Goal: Task Accomplishment & Management: Manage account settings

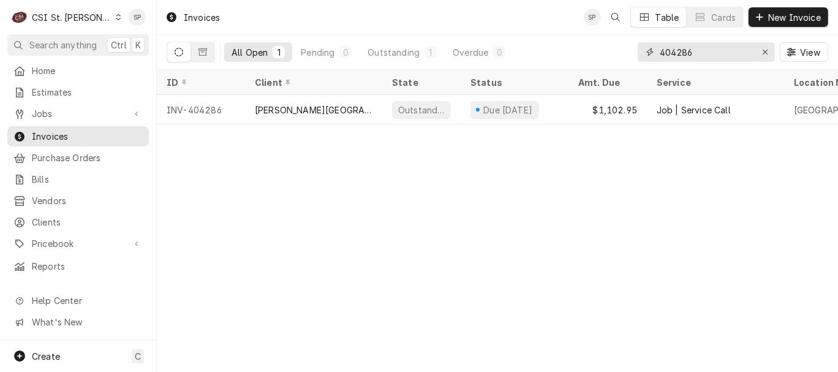
click at [748, 47] on input "404286" at bounding box center [706, 52] width 92 height 20
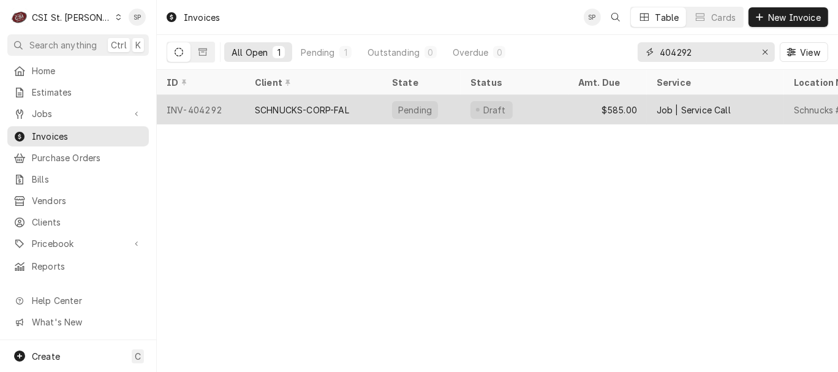
type input "404292"
click at [206, 104] on div "INV-404292" at bounding box center [201, 109] width 88 height 29
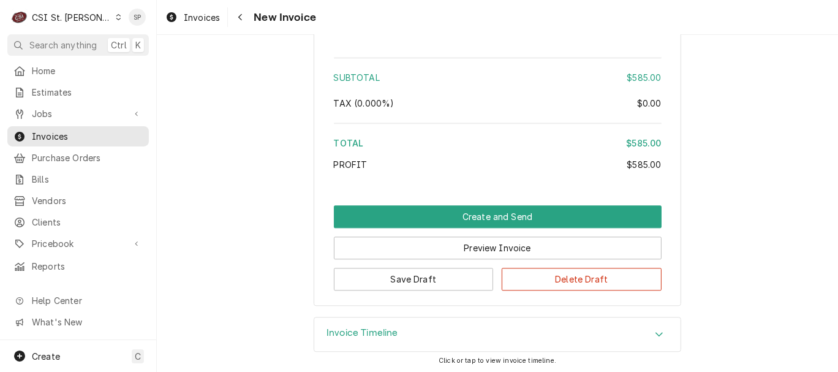
scroll to position [2220, 0]
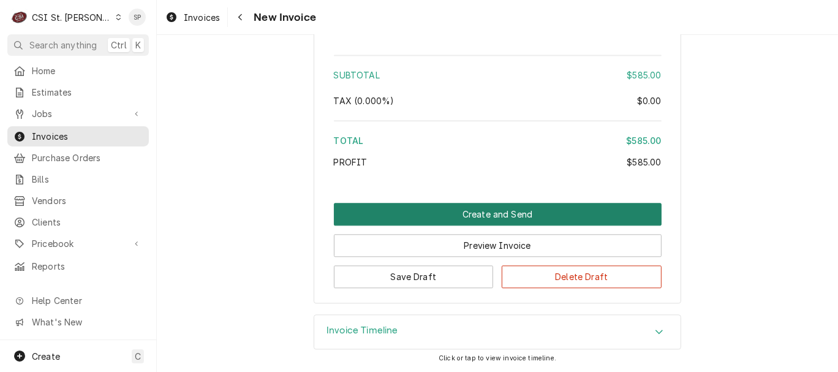
click at [547, 208] on button "Create and Send" at bounding box center [498, 214] width 328 height 23
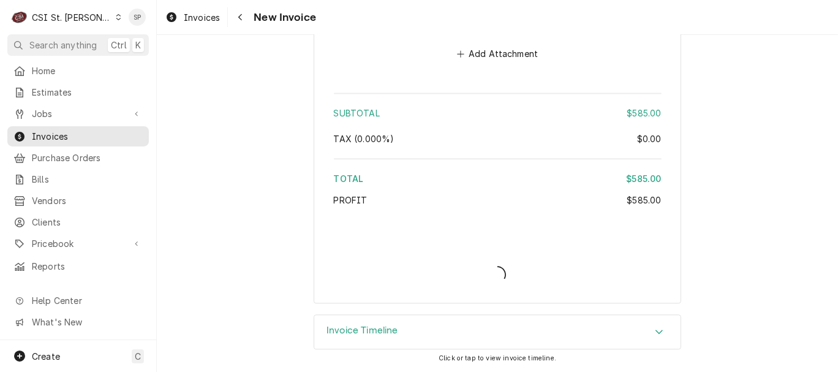
type textarea "x"
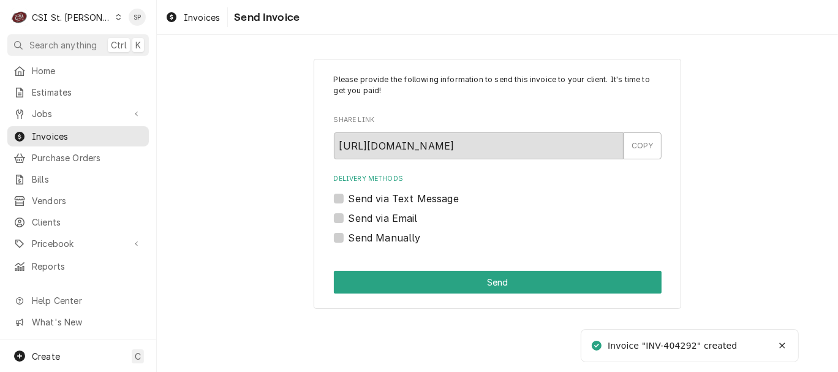
click at [349, 221] on label "Send via Email" at bounding box center [383, 218] width 69 height 15
click at [349, 221] on input "Send via Email" at bounding box center [513, 224] width 328 height 27
checkbox input "true"
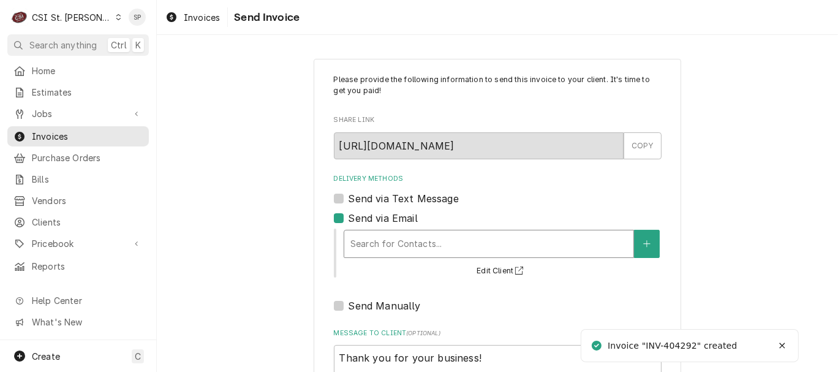
click at [356, 250] on div "Delivery Methods" at bounding box center [488, 244] width 277 height 22
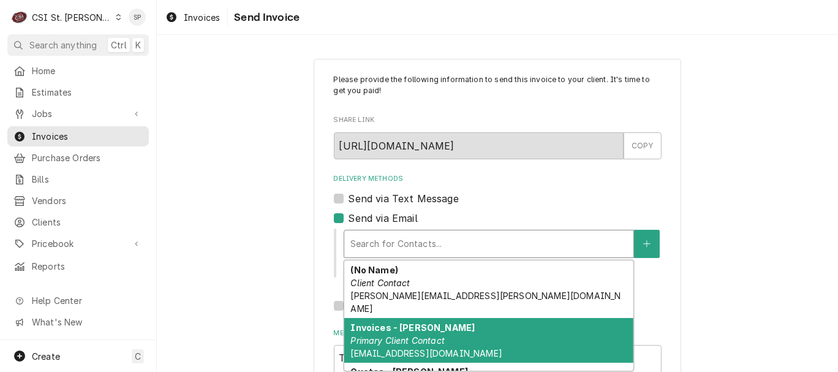
click at [359, 320] on div "Invoices - Kyley Primary Client Contact kyleyh@csi1.com" at bounding box center [488, 340] width 289 height 45
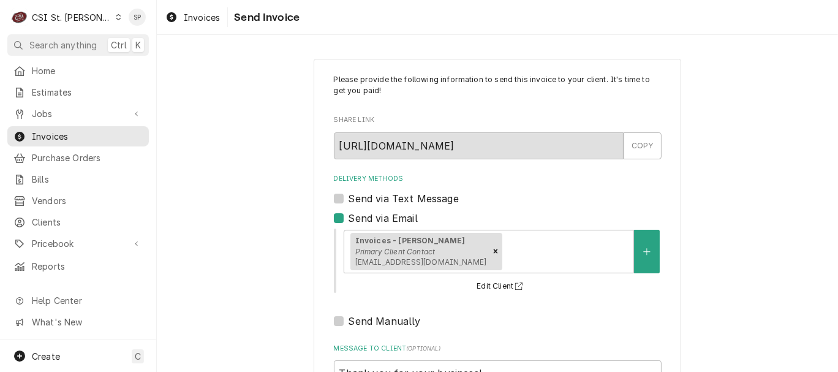
click at [827, 347] on div "Please provide the following information to send this invoice to your client. I…" at bounding box center [497, 291] width 681 height 487
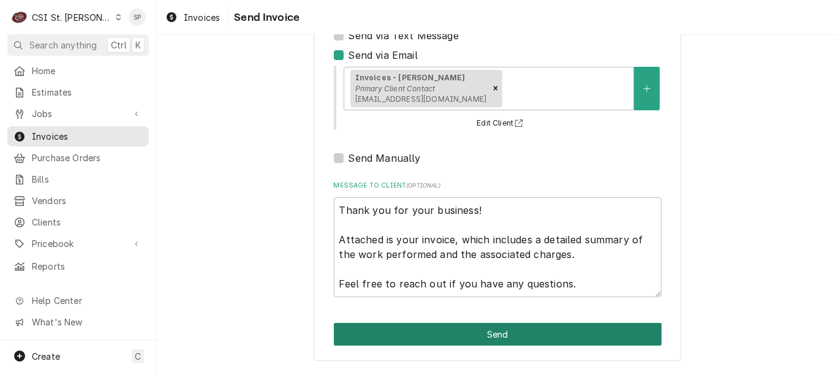
click at [413, 336] on button "Send" at bounding box center [498, 334] width 328 height 23
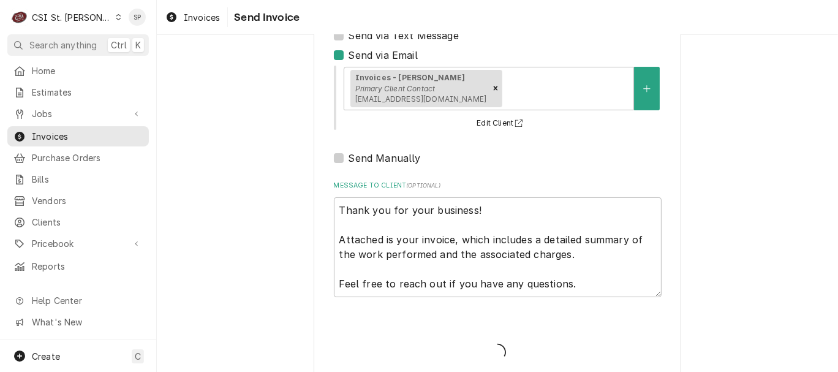
type textarea "x"
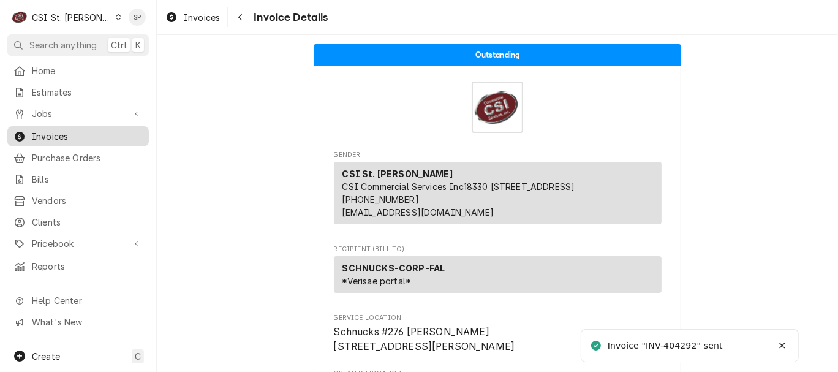
click at [103, 134] on span "Invoices" at bounding box center [87, 136] width 111 height 13
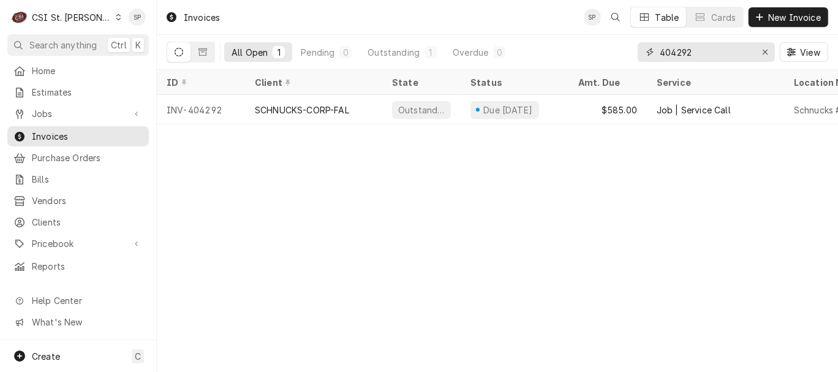
click at [720, 48] on input "404292" at bounding box center [706, 52] width 92 height 20
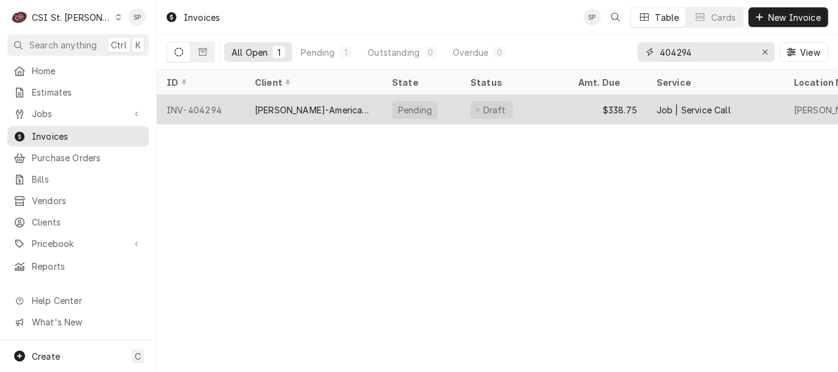
type input "404294"
click at [230, 100] on div "INV-404294" at bounding box center [201, 109] width 88 height 29
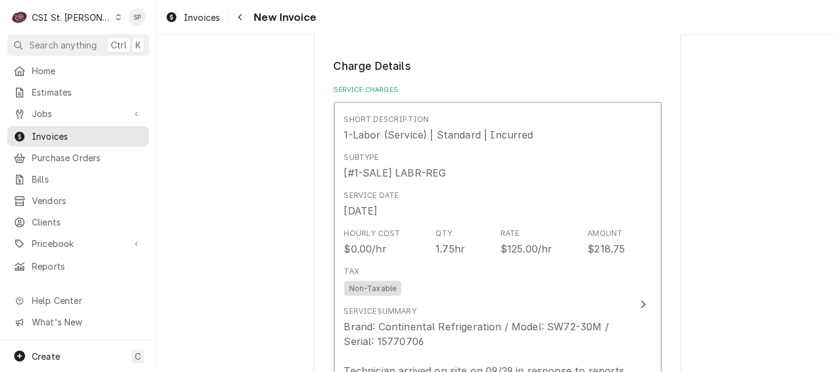
scroll to position [1115, 0]
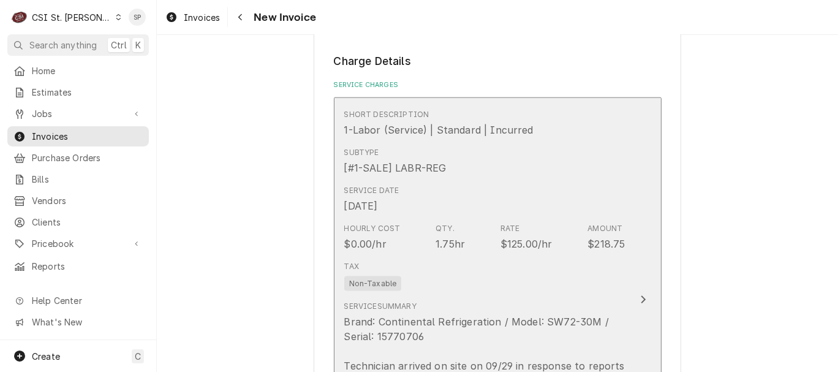
click at [522, 257] on div "Tax Non-Taxable" at bounding box center [484, 275] width 281 height 39
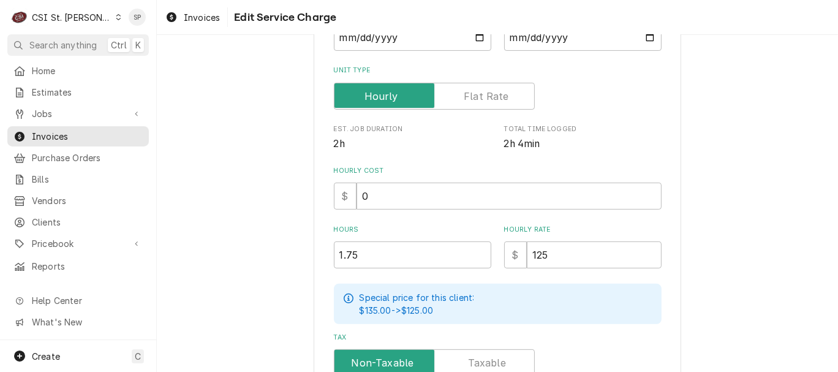
scroll to position [245, 0]
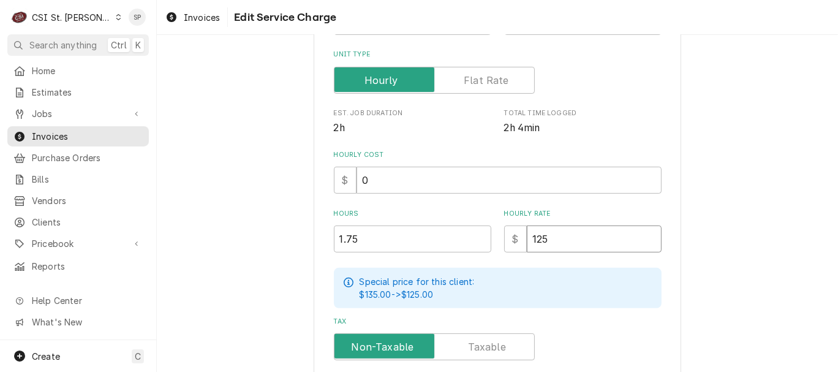
click at [554, 234] on input "125" at bounding box center [594, 238] width 135 height 27
type textarea "x"
type input "12"
type textarea "x"
type input "1"
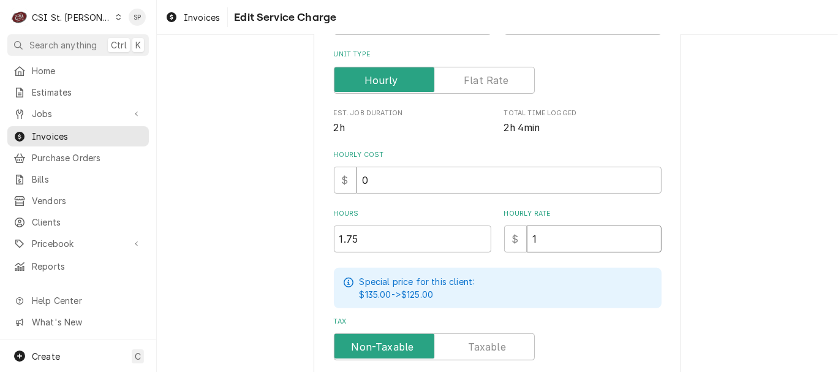
type textarea "x"
type input "13"
type textarea "x"
type input "130"
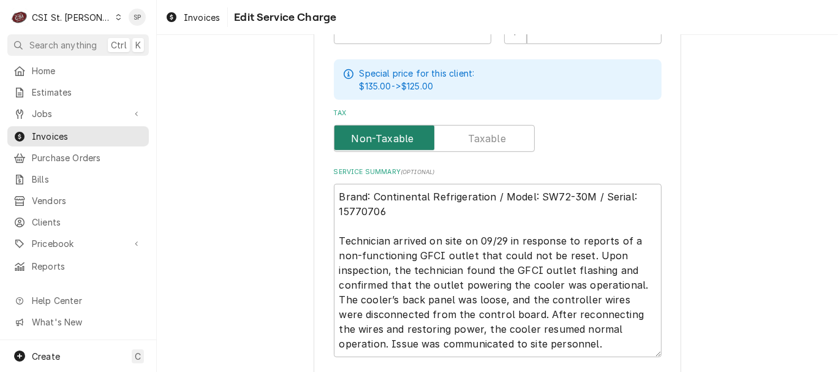
scroll to position [526, 0]
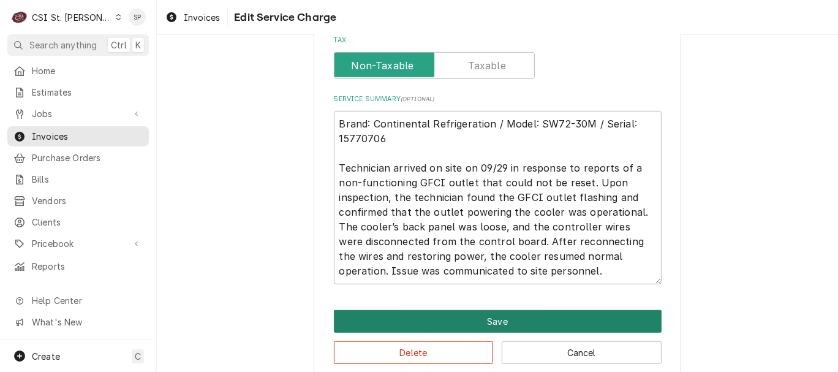
click at [559, 325] on button "Save" at bounding box center [498, 321] width 328 height 23
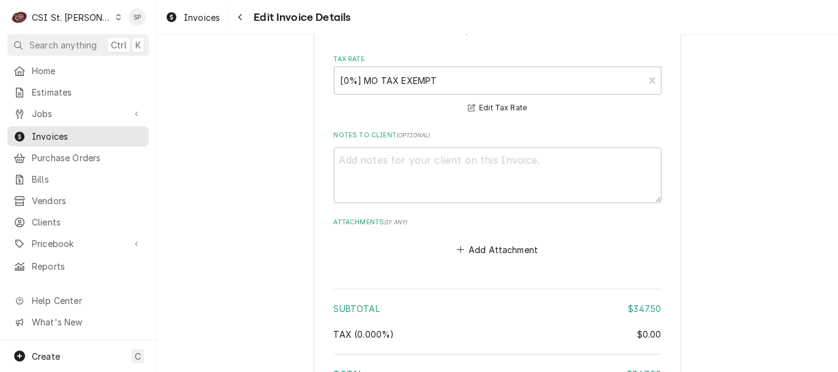
scroll to position [2208, 0]
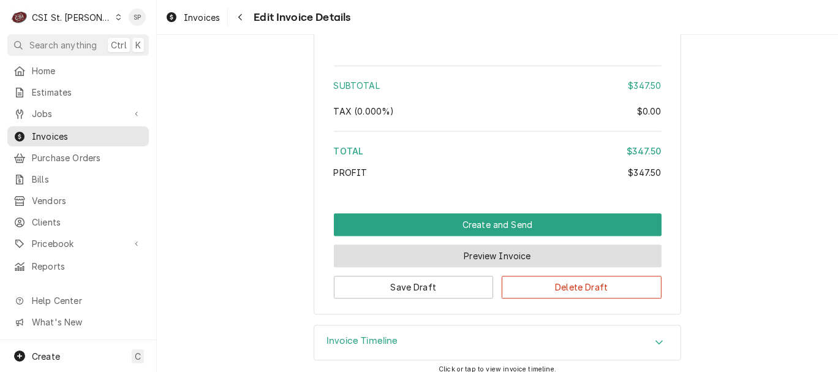
click at [587, 244] on button "Preview Invoice" at bounding box center [498, 255] width 328 height 23
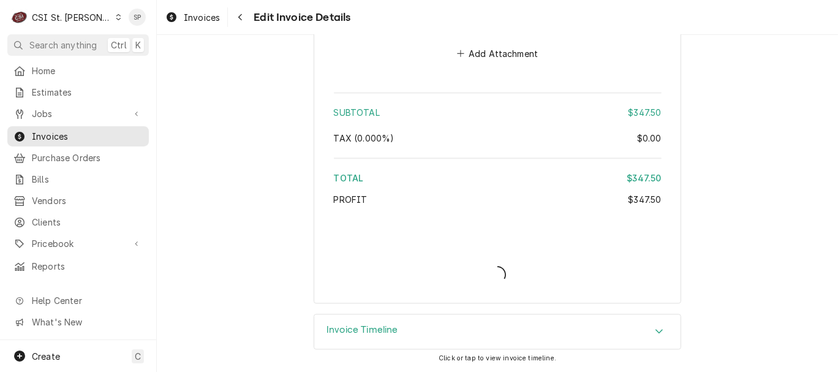
scroll to position [2169, 0]
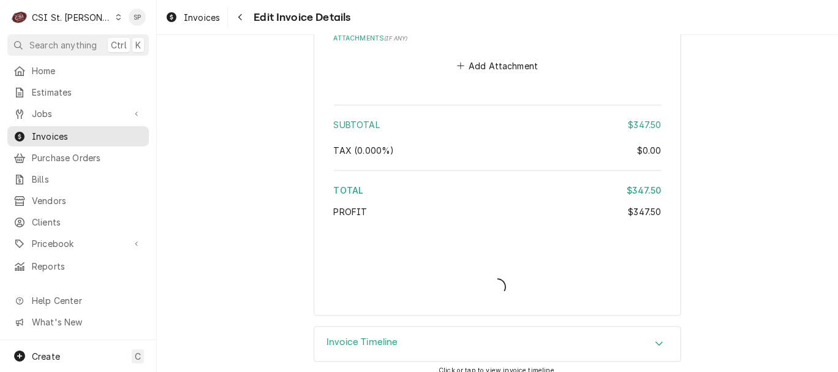
type textarea "x"
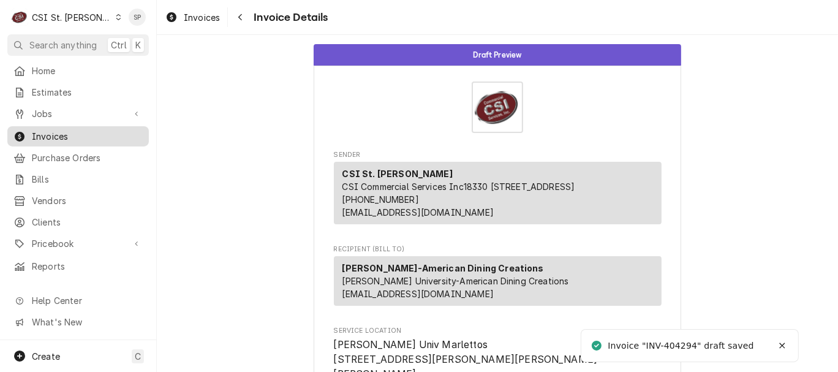
click at [130, 137] on span "Invoices" at bounding box center [87, 136] width 111 height 13
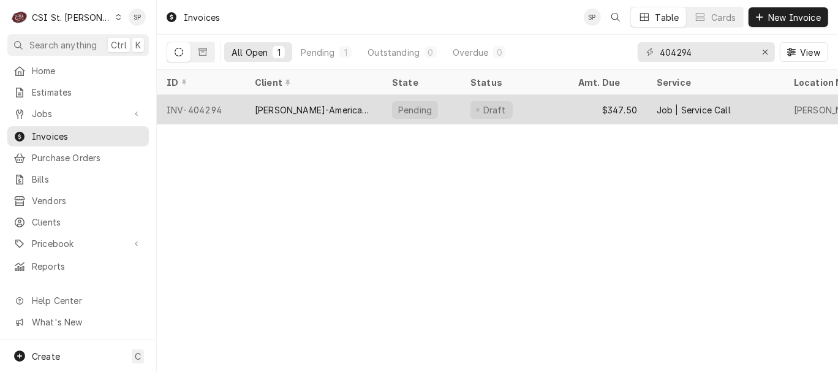
click at [219, 103] on div "INV-404294" at bounding box center [201, 109] width 88 height 29
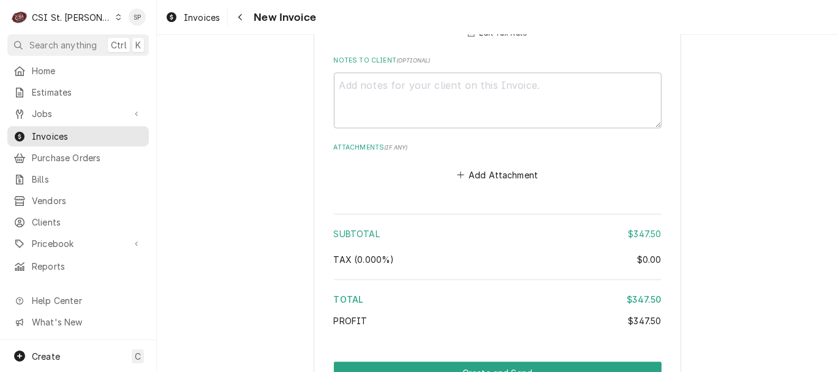
scroll to position [2059, 0]
click at [490, 362] on button "Create and Send" at bounding box center [498, 373] width 328 height 23
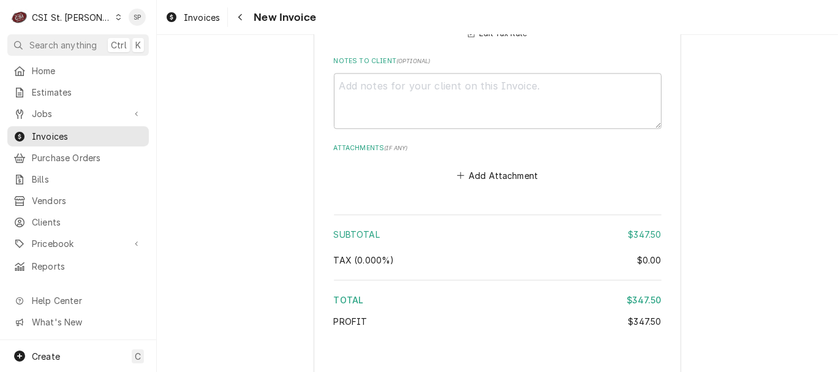
type textarea "x"
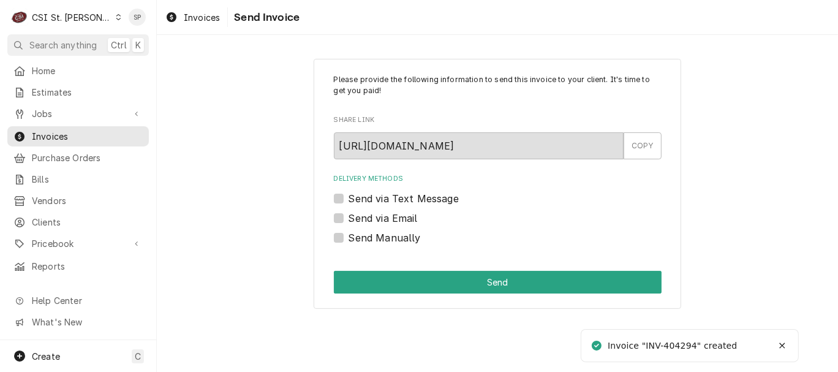
click at [349, 214] on label "Send via Email" at bounding box center [383, 218] width 69 height 15
click at [349, 214] on input "Send via Email" at bounding box center [513, 224] width 328 height 27
checkbox input "true"
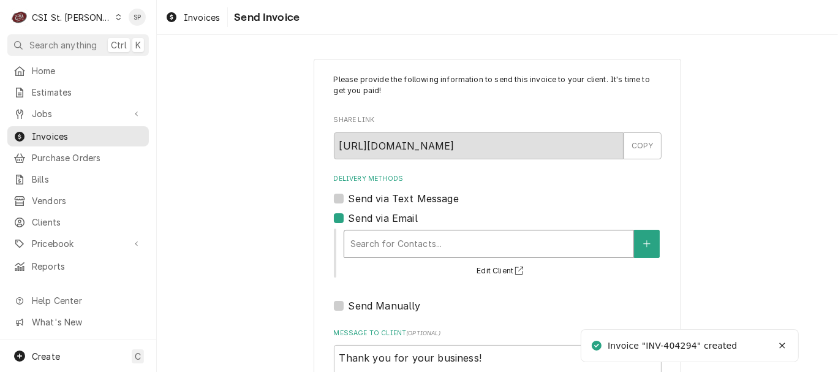
click at [365, 239] on div "Delivery Methods" at bounding box center [488, 244] width 277 height 22
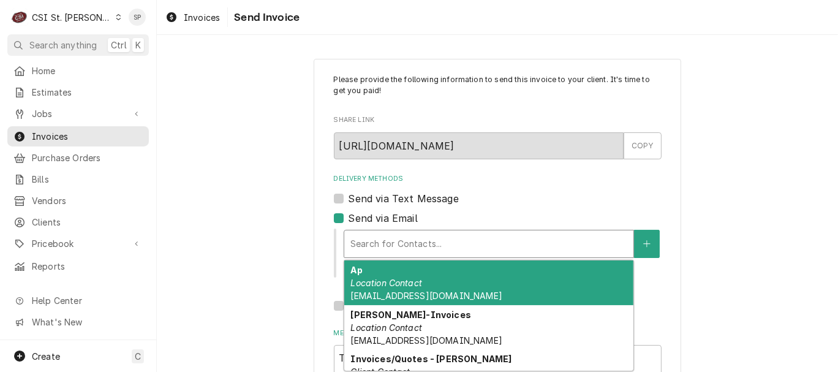
click at [373, 293] on span "websteruniversityinvoicecapture@concursolutions.com" at bounding box center [425, 295] width 151 height 10
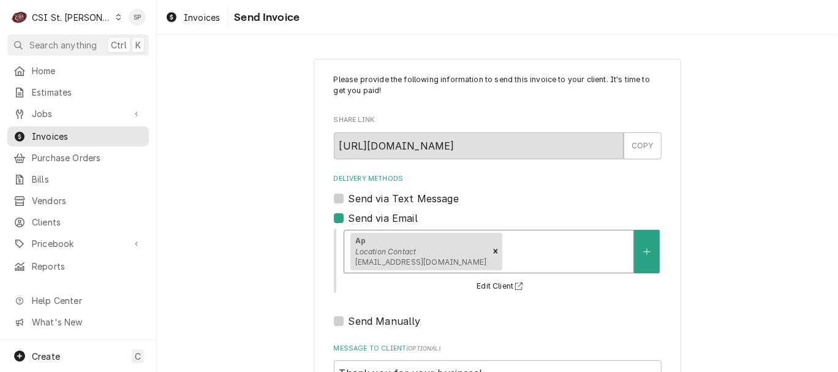
scroll to position [163, 0]
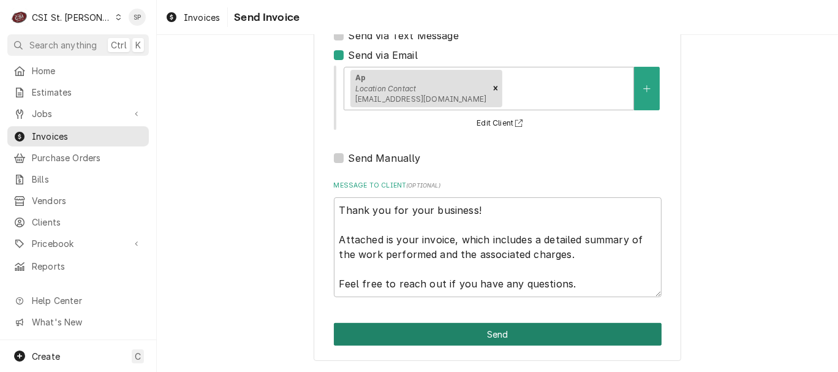
click at [464, 328] on button "Send" at bounding box center [498, 334] width 328 height 23
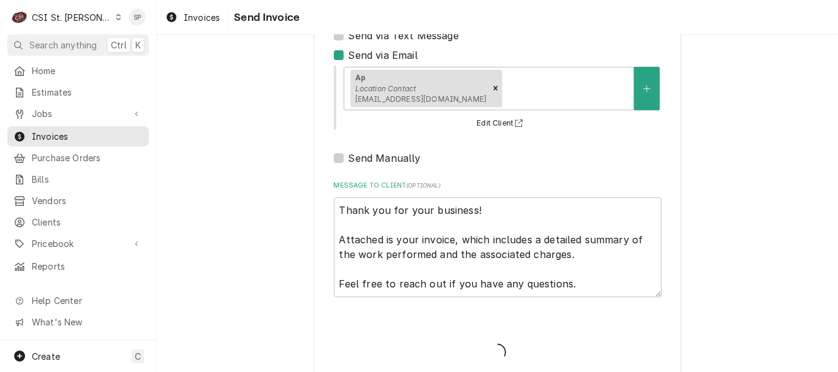
type textarea "x"
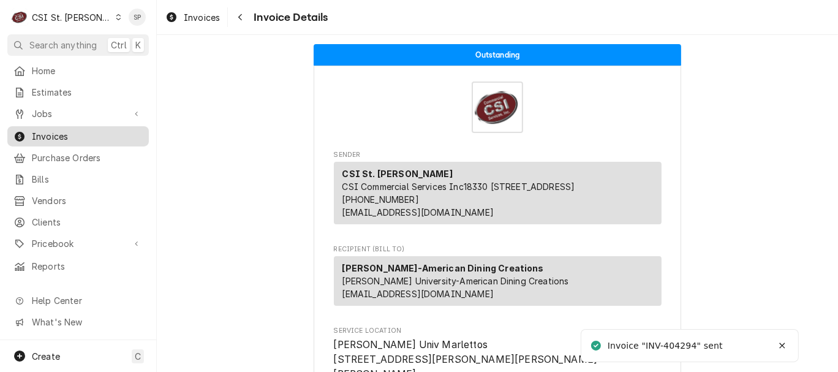
click at [115, 130] on span "Invoices" at bounding box center [87, 136] width 111 height 13
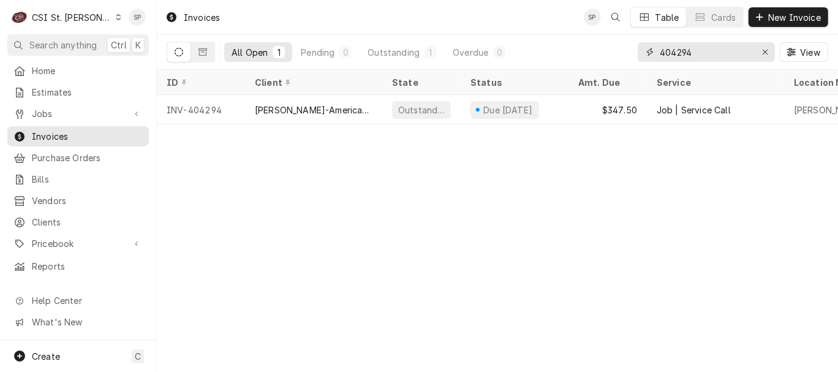
click at [705, 52] on input "404294" at bounding box center [706, 52] width 92 height 20
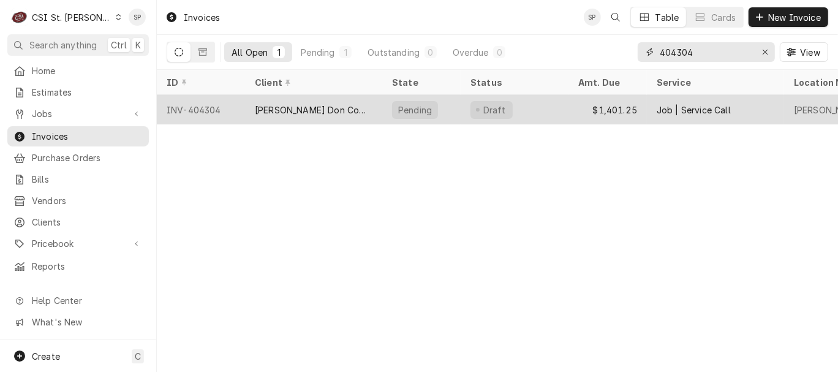
type input "404304"
click at [204, 108] on div "INV-404304" at bounding box center [201, 109] width 88 height 29
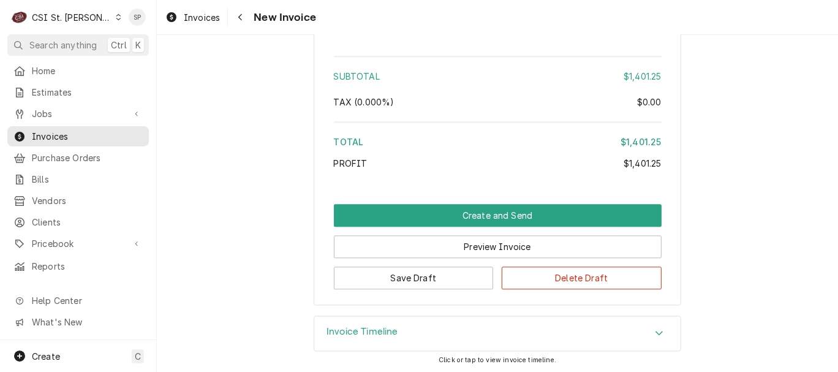
scroll to position [2280, 0]
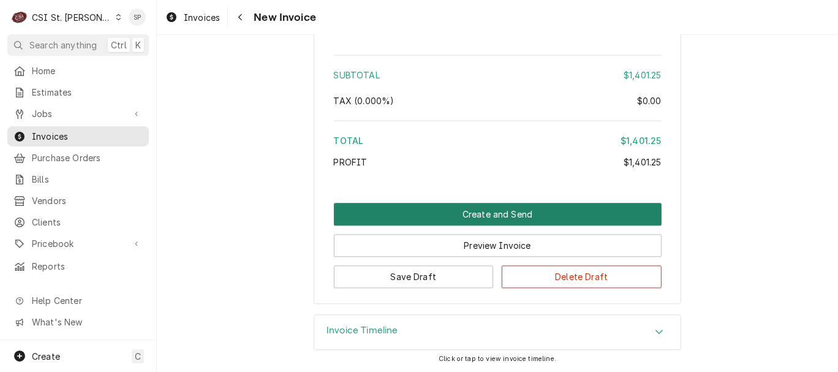
click at [547, 214] on button "Create and Send" at bounding box center [498, 214] width 328 height 23
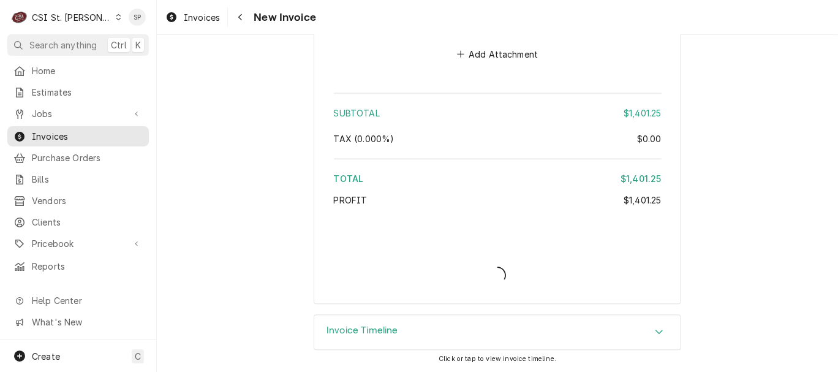
scroll to position [2241, 0]
type textarea "x"
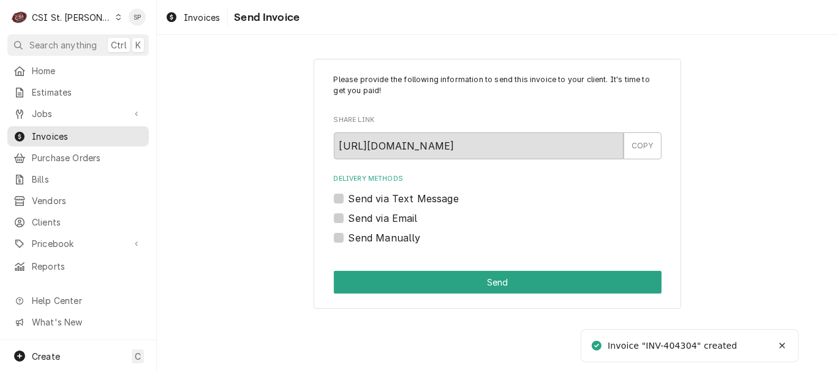
click at [349, 215] on label "Send via Email" at bounding box center [383, 218] width 69 height 15
click at [349, 215] on input "Send via Email" at bounding box center [513, 224] width 328 height 27
checkbox input "true"
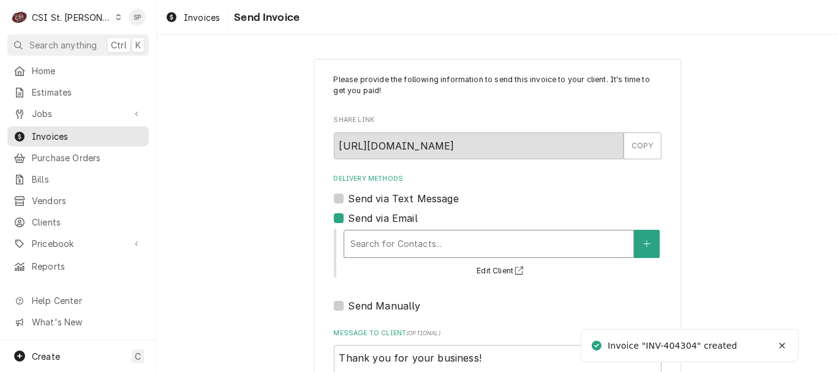
click at [352, 246] on div "Delivery Methods" at bounding box center [488, 244] width 277 height 22
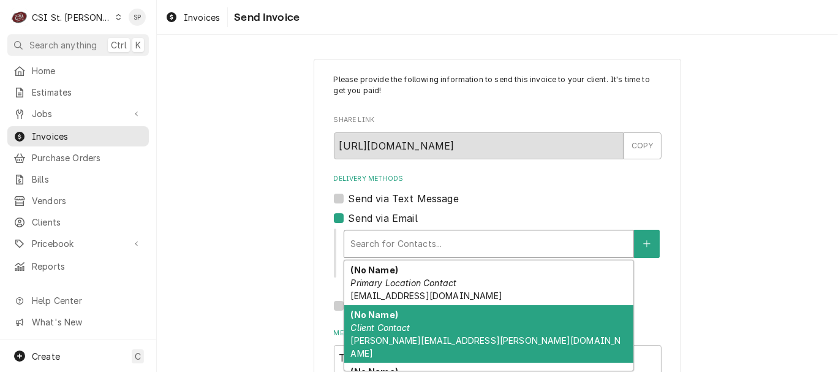
click at [374, 330] on em "Client Contact" at bounding box center [379, 327] width 59 height 10
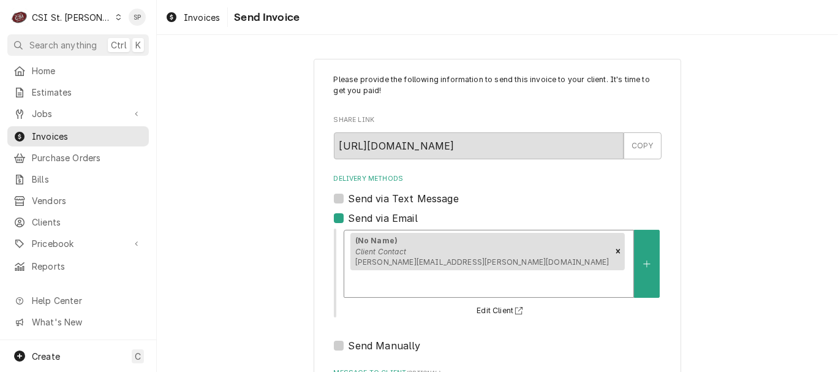
scroll to position [163, 0]
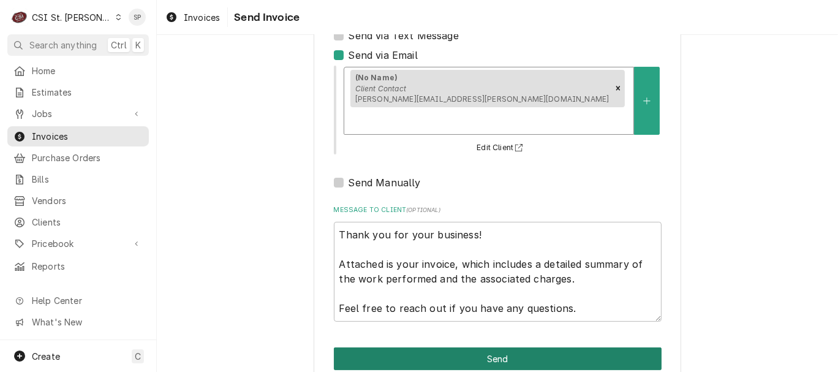
click at [484, 347] on button "Send" at bounding box center [498, 358] width 328 height 23
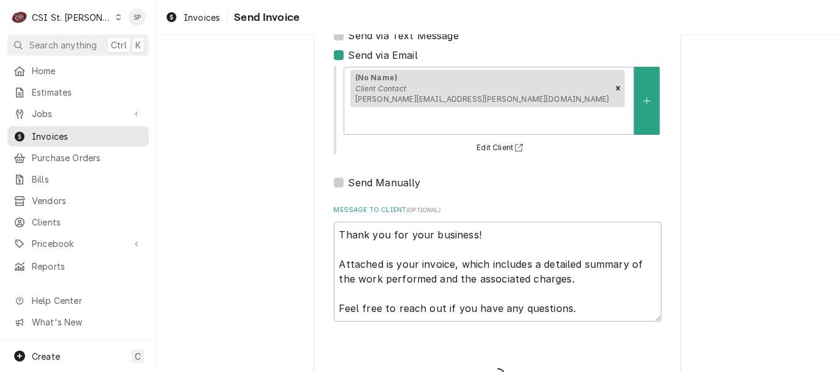
type textarea "x"
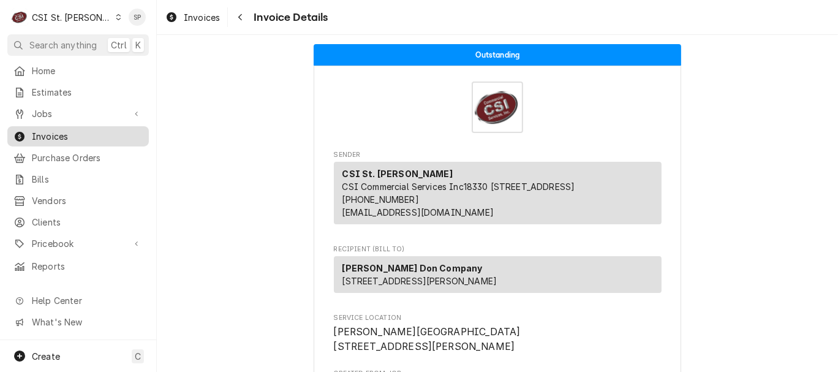
click at [117, 137] on span "Invoices" at bounding box center [87, 136] width 111 height 13
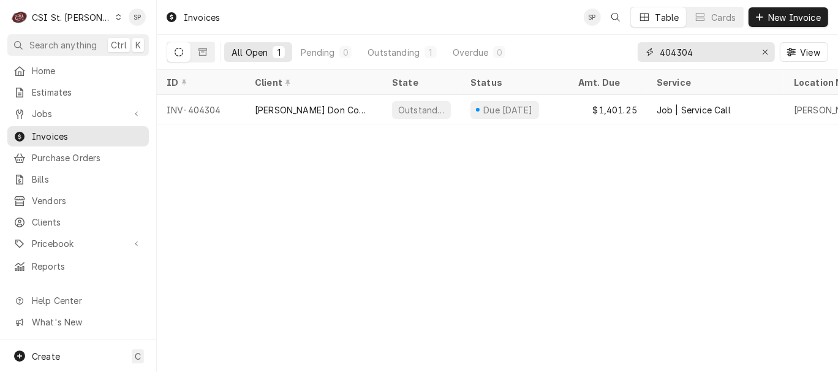
click at [694, 51] on input "404304" at bounding box center [706, 52] width 92 height 20
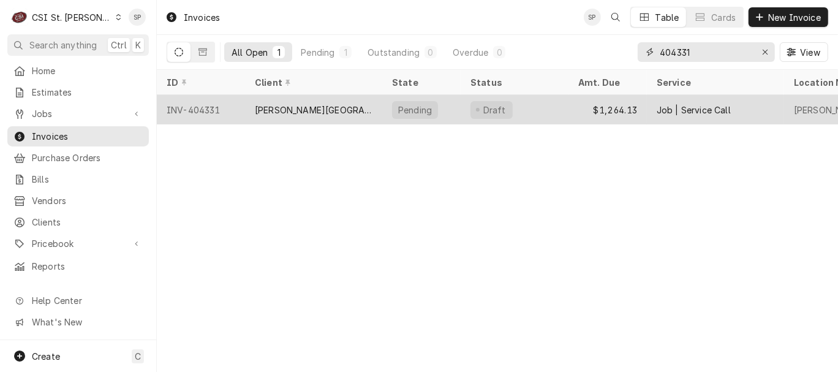
type input "404331"
click at [193, 102] on div "INV-404331" at bounding box center [201, 109] width 88 height 29
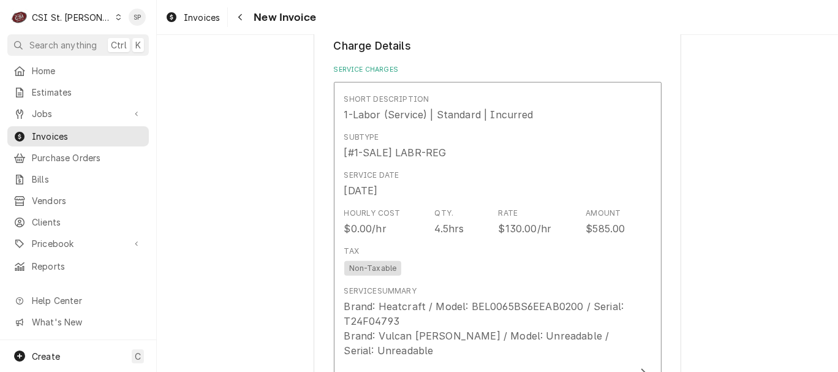
scroll to position [1088, 0]
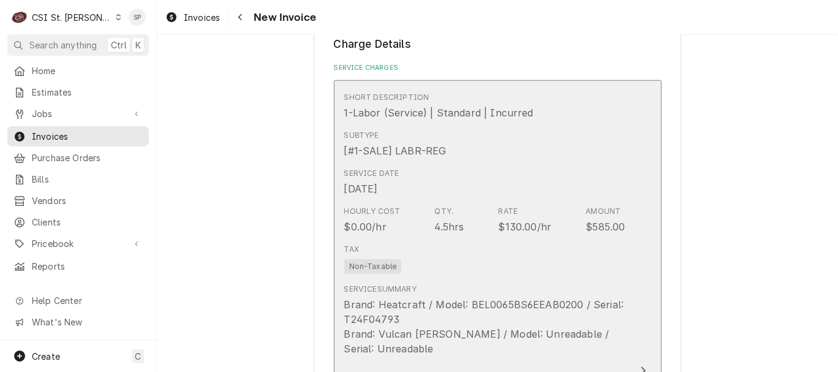
click at [532, 219] on div "$130.00/hr" at bounding box center [525, 226] width 53 height 15
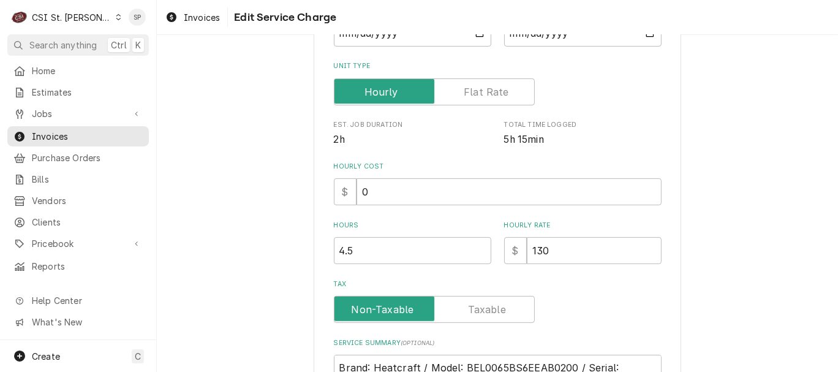
scroll to position [245, 0]
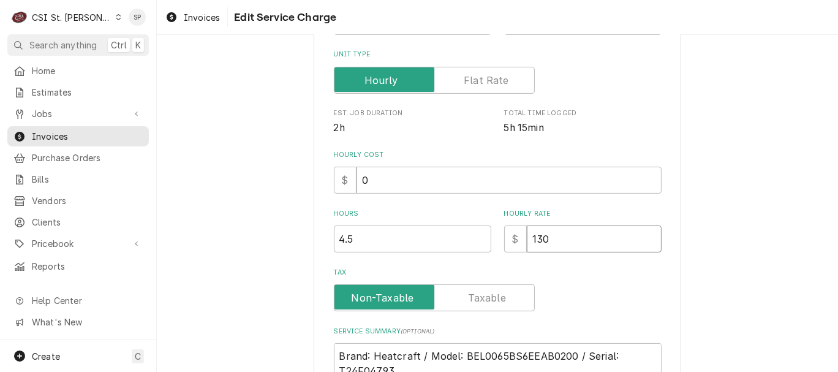
click at [564, 233] on input "130" at bounding box center [594, 238] width 135 height 27
type textarea "x"
type input "13"
type textarea "x"
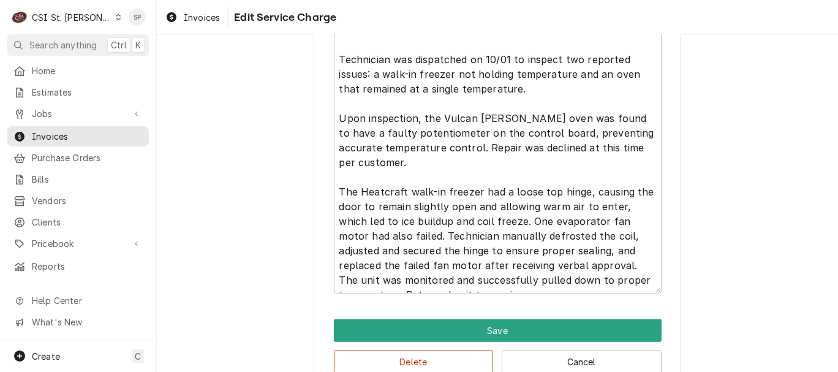
scroll to position [626, 0]
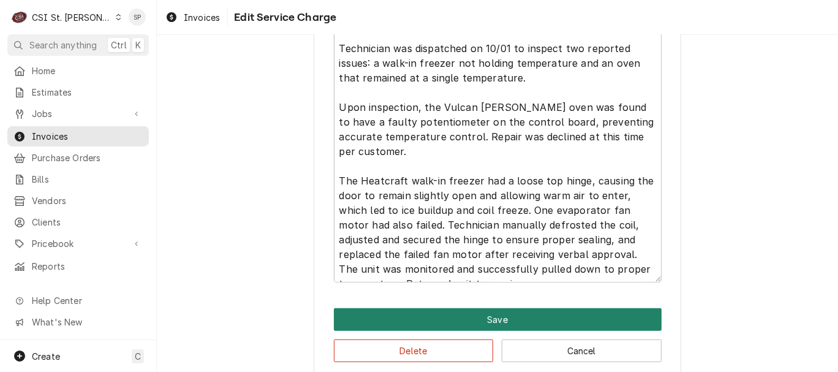
type input "135"
click at [511, 317] on button "Save" at bounding box center [498, 319] width 328 height 23
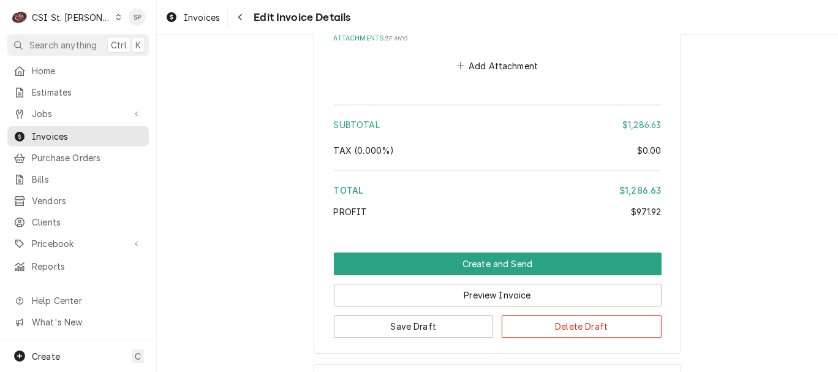
scroll to position [2744, 0]
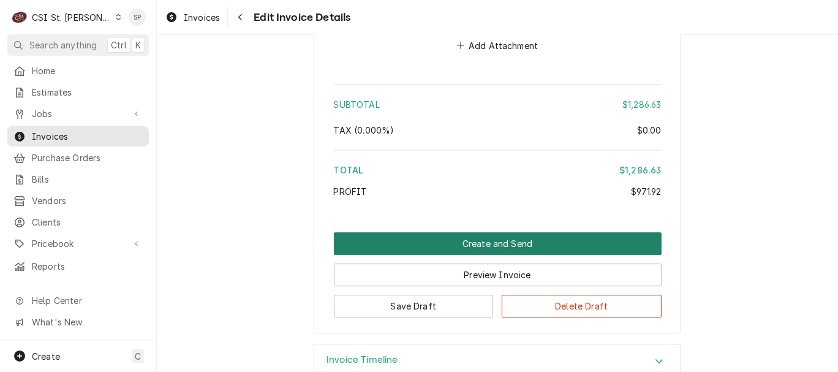
click at [462, 232] on button "Create and Send" at bounding box center [498, 243] width 328 height 23
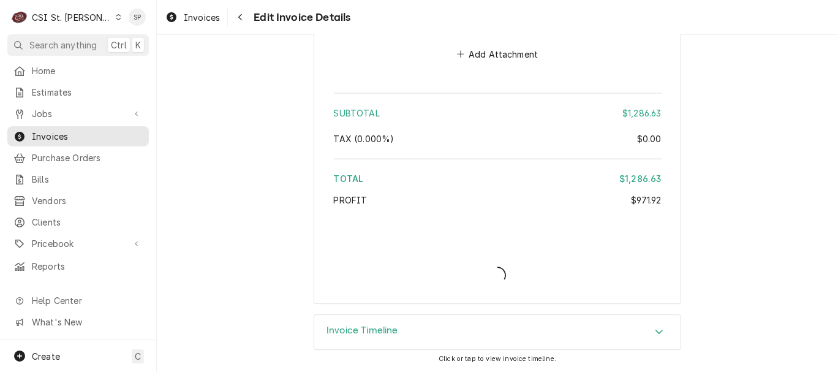
scroll to position [2710, 0]
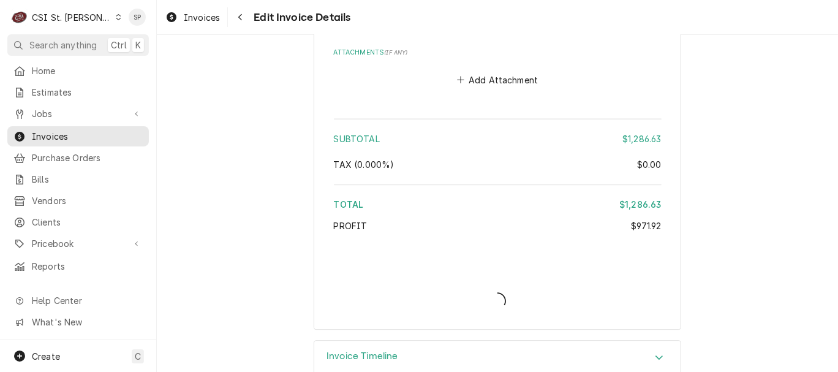
type textarea "x"
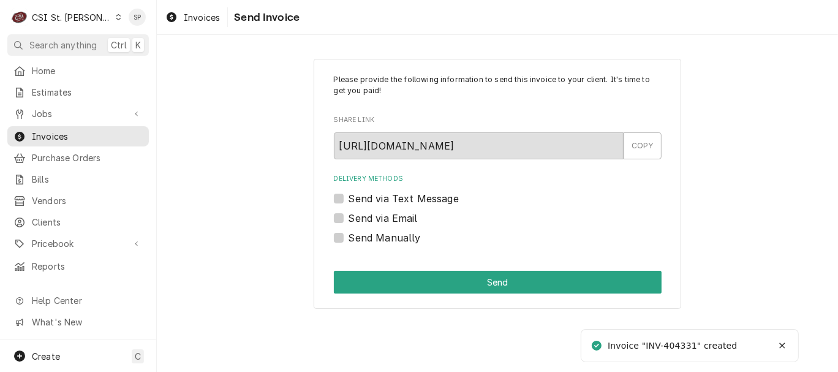
click at [415, 219] on label "Send via Email" at bounding box center [383, 218] width 69 height 15
click at [415, 219] on input "Send via Email" at bounding box center [513, 224] width 328 height 27
checkbox input "true"
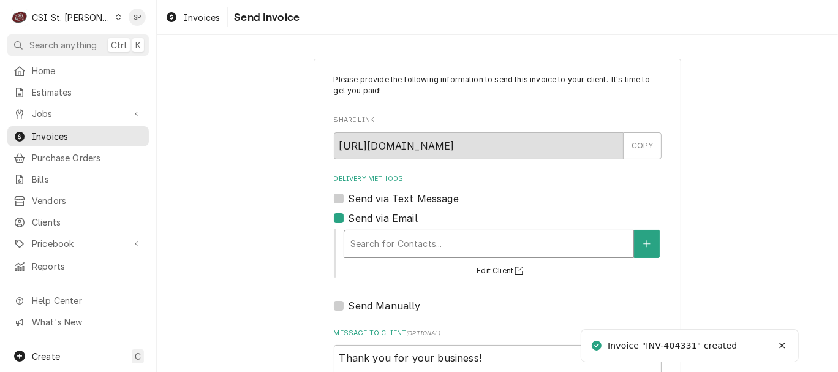
click at [385, 240] on div "Delivery Methods" at bounding box center [488, 244] width 277 height 22
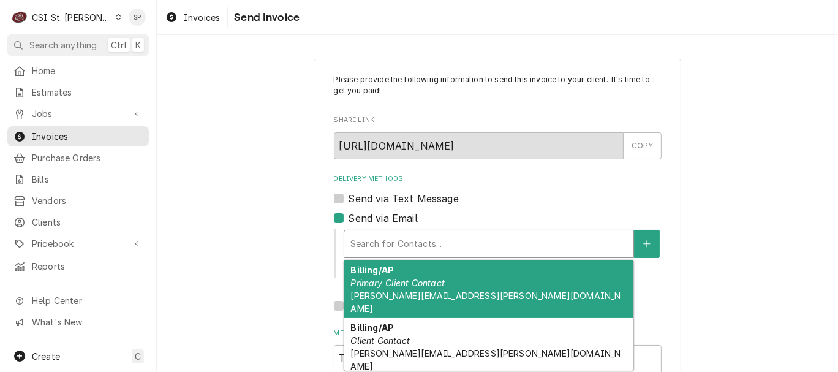
click at [380, 290] on span "[PERSON_NAME][EMAIL_ADDRESS][PERSON_NAME][DOMAIN_NAME]" at bounding box center [485, 301] width 270 height 23
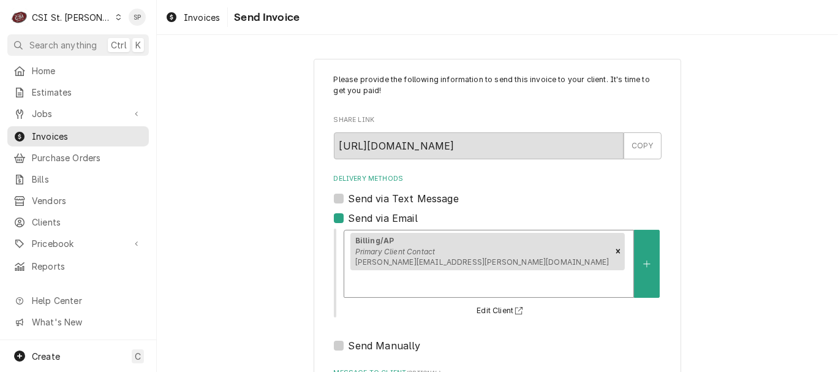
click at [526, 273] on div "Delivery Methods" at bounding box center [488, 284] width 277 height 22
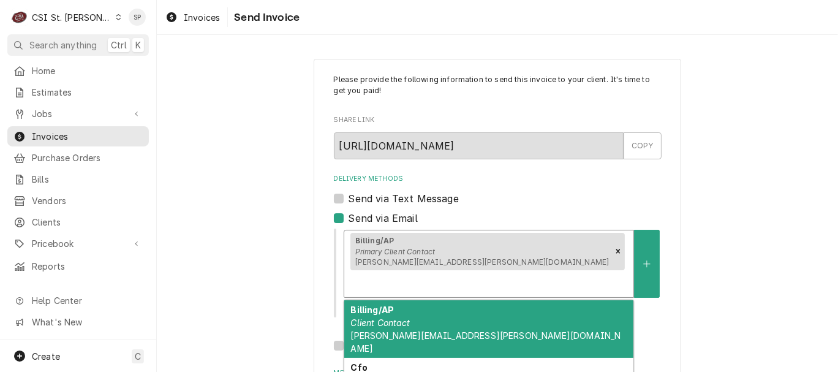
click at [374, 317] on em "Client Contact" at bounding box center [379, 322] width 59 height 10
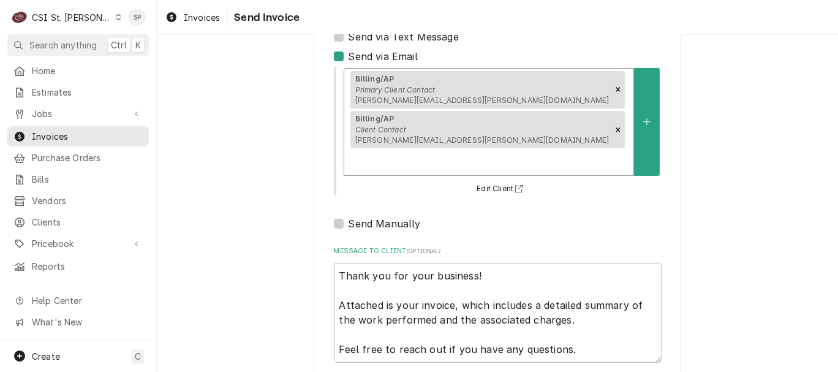
scroll to position [163, 0]
type textarea "x"
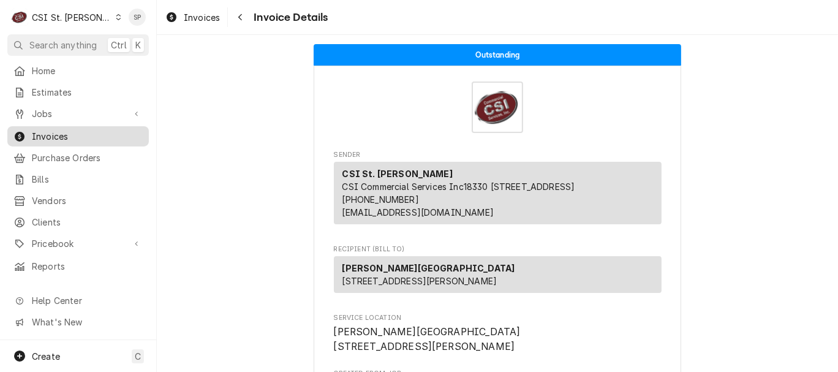
click at [59, 138] on span "Invoices" at bounding box center [87, 136] width 111 height 13
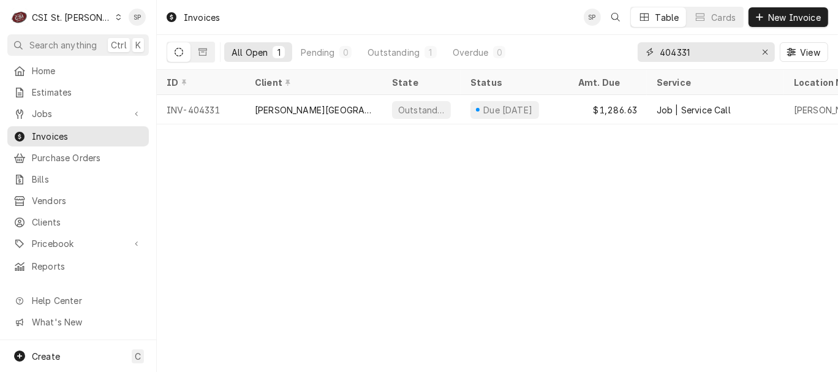
click at [717, 42] on input "404331" at bounding box center [706, 52] width 92 height 20
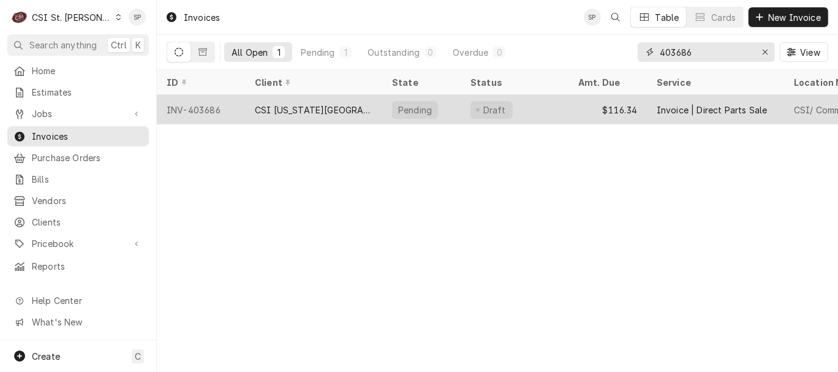
type input "403686"
click at [200, 106] on div "INV-403686" at bounding box center [201, 109] width 88 height 29
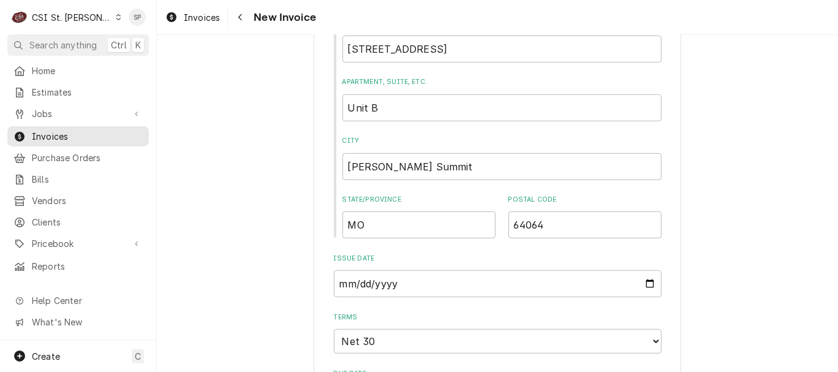
scroll to position [544, 0]
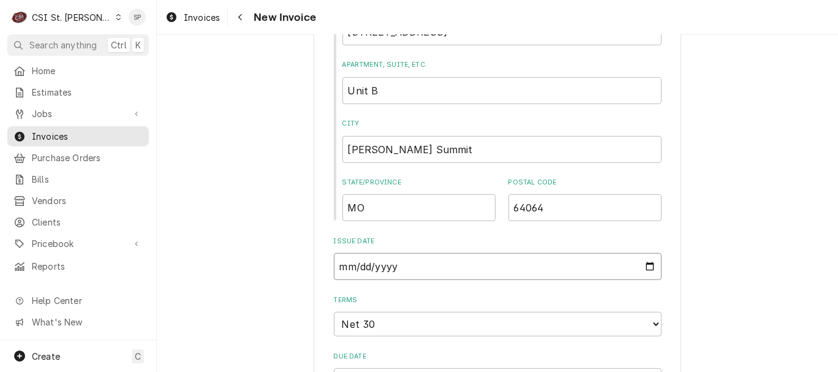
click at [646, 263] on input "2025-09-03" at bounding box center [498, 266] width 328 height 27
type textarea "x"
type input "2025-09-30"
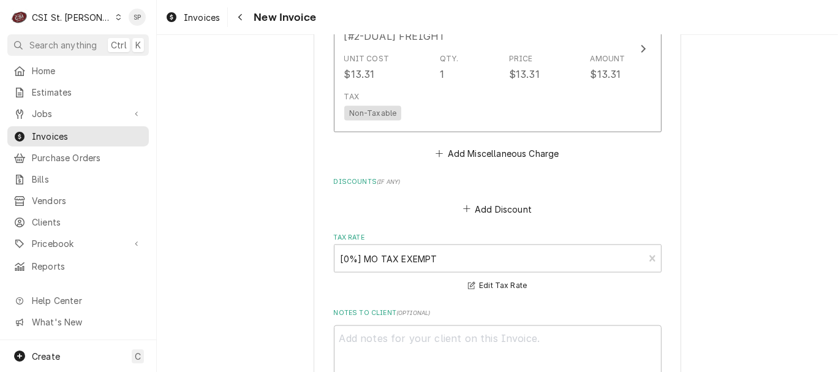
scroll to position [1442, 0]
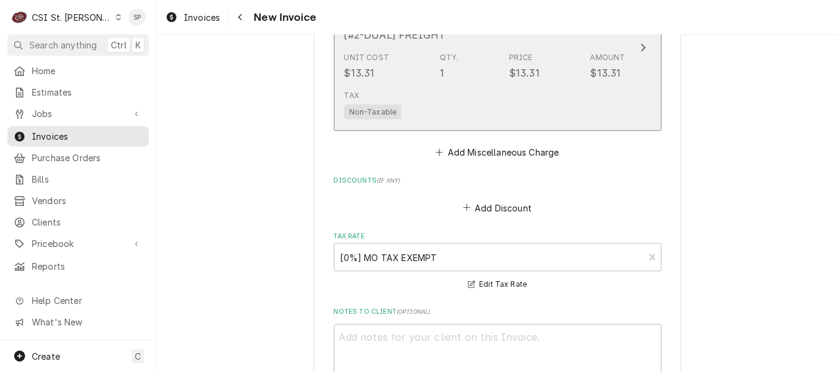
click at [425, 82] on div "Unit Cost $13.31 Qty. 1 Price $13.31 Amount $13.31" at bounding box center [484, 66] width 281 height 38
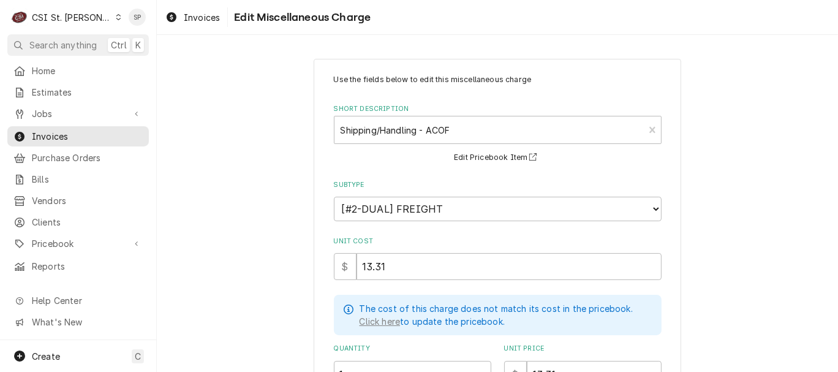
scroll to position [267, 0]
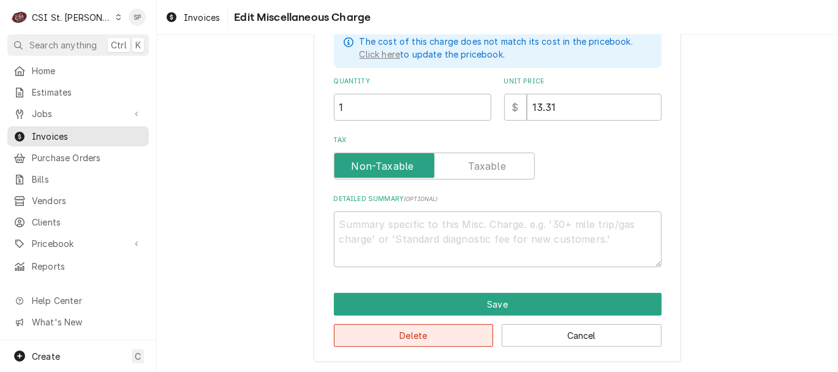
click at [415, 331] on button "Delete" at bounding box center [414, 335] width 160 height 23
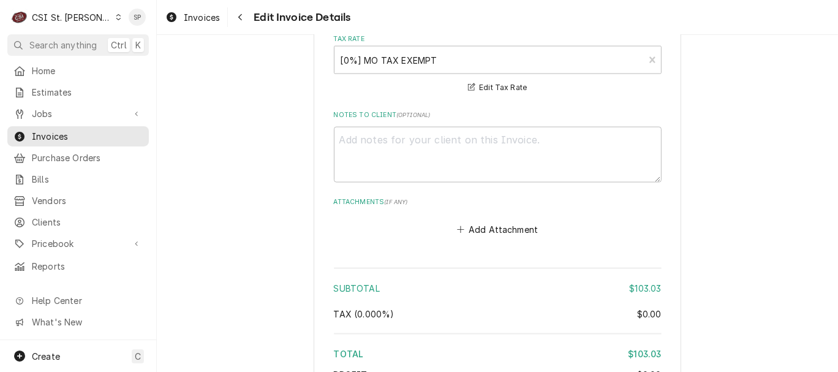
scroll to position [1683, 0]
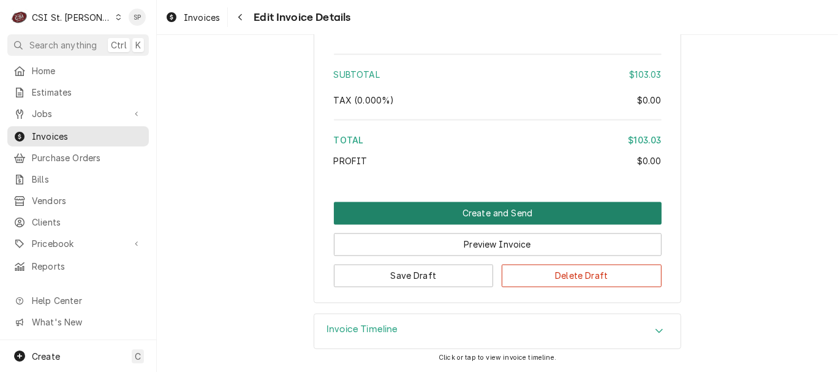
click at [424, 210] on button "Create and Send" at bounding box center [498, 213] width 328 height 23
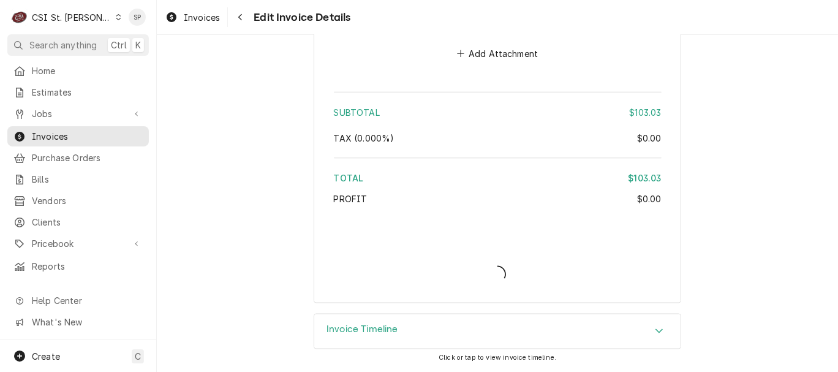
type textarea "x"
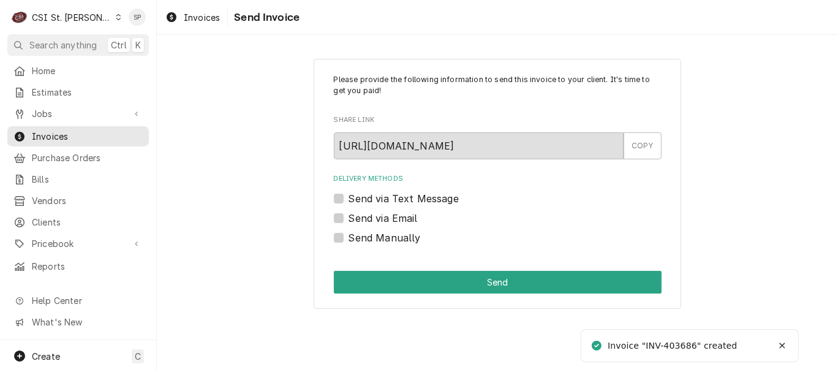
click at [409, 214] on label "Send via Email" at bounding box center [383, 218] width 69 height 15
click at [409, 214] on input "Send via Email" at bounding box center [513, 224] width 328 height 27
checkbox input "true"
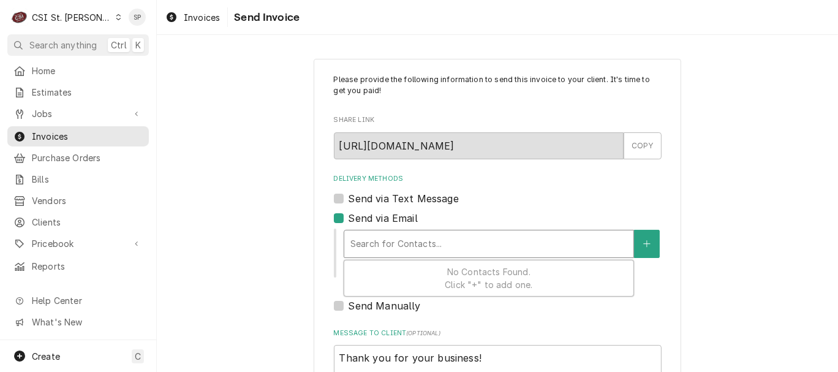
click at [403, 239] on div "Delivery Methods" at bounding box center [488, 244] width 277 height 22
type textarea "x"
type input "a"
type textarea "x"
type input "ay"
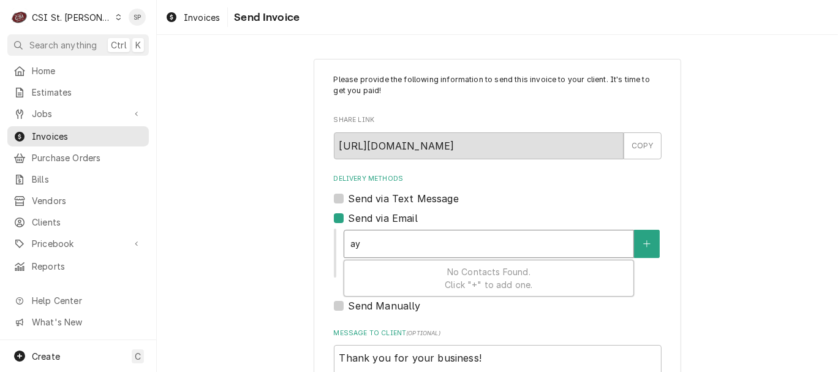
type textarea "x"
type input "a"
type textarea "x"
type input "d"
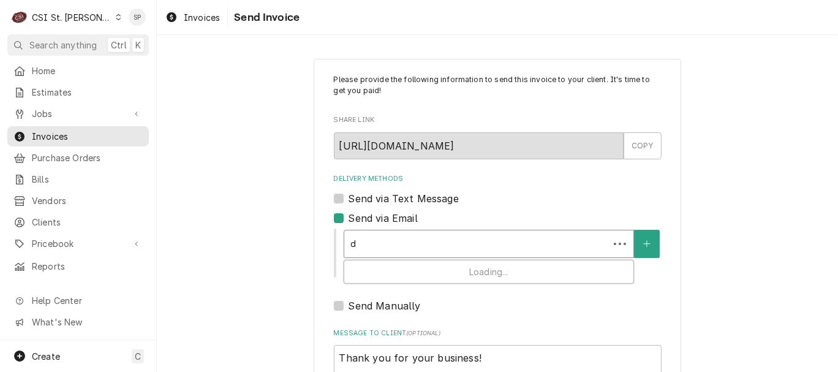
type textarea "x"
type input "dy"
type textarea "x"
type input "dya"
type textarea "x"
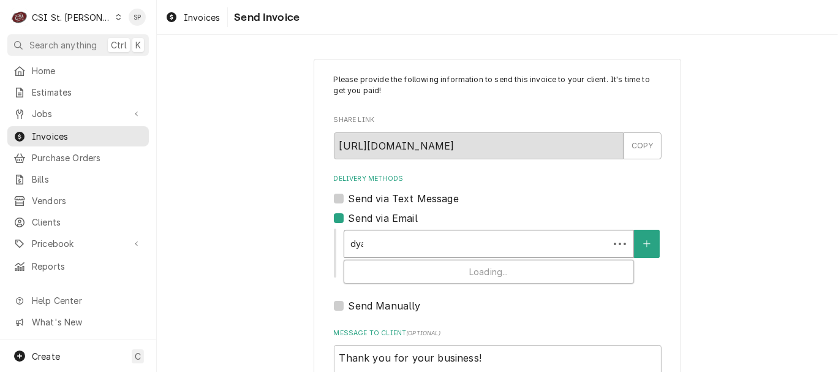
type input "dyan"
type textarea "x"
type input "dyane"
click at [641, 248] on button "Delivery Methods" at bounding box center [647, 244] width 26 height 28
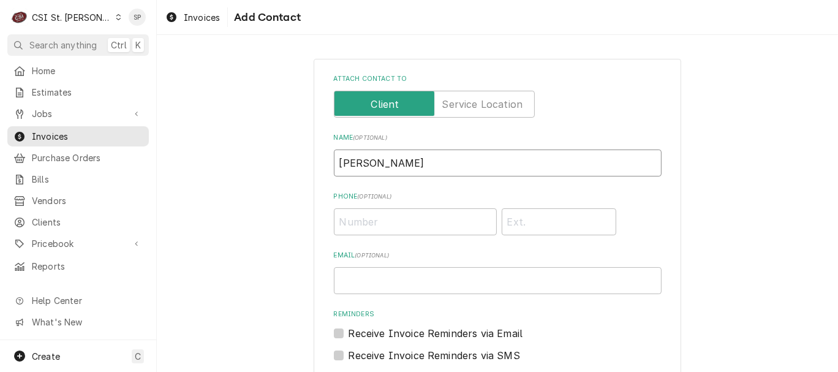
click at [385, 158] on input "dyane" at bounding box center [498, 162] width 328 height 27
type input "d"
click at [433, 287] on input "Email ( optional )" at bounding box center [498, 280] width 328 height 27
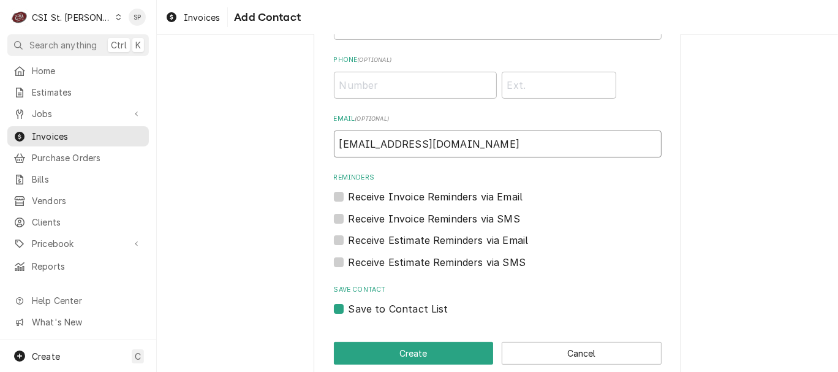
scroll to position [156, 0]
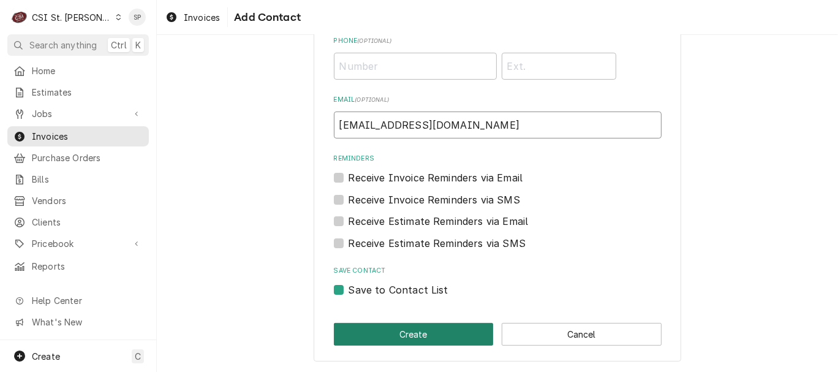
type input "dyanew@csi1.com"
click at [412, 334] on button "Create" at bounding box center [414, 334] width 160 height 23
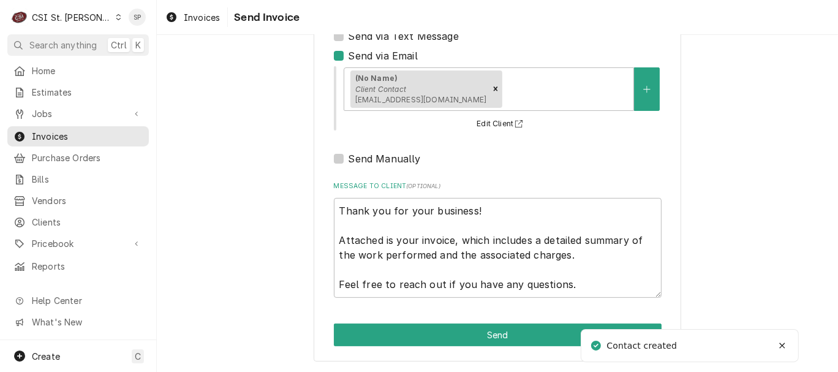
scroll to position [163, 0]
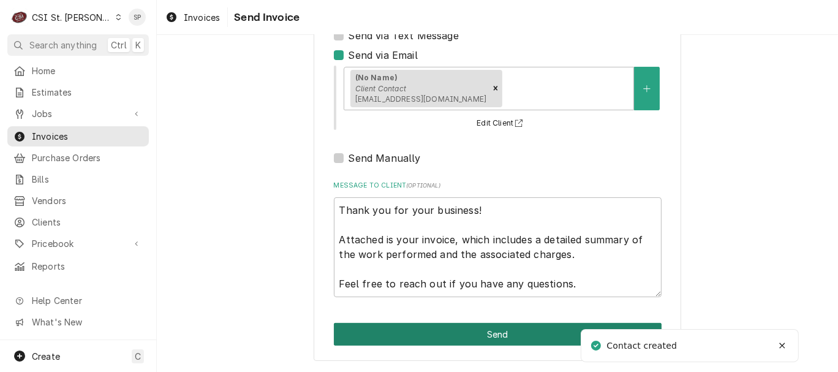
click at [499, 340] on button "Send" at bounding box center [498, 334] width 328 height 23
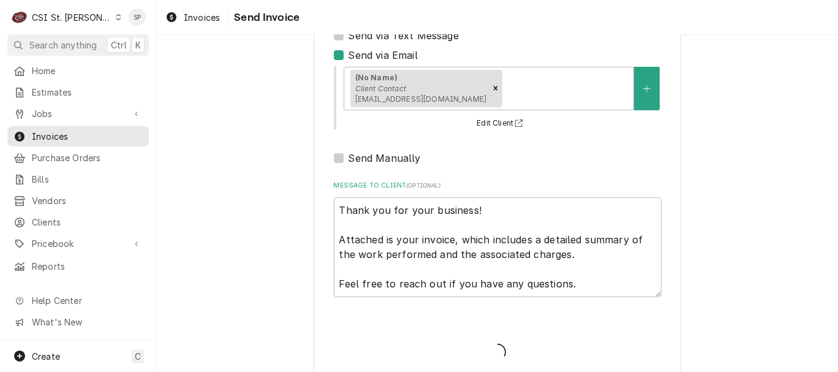
type textarea "x"
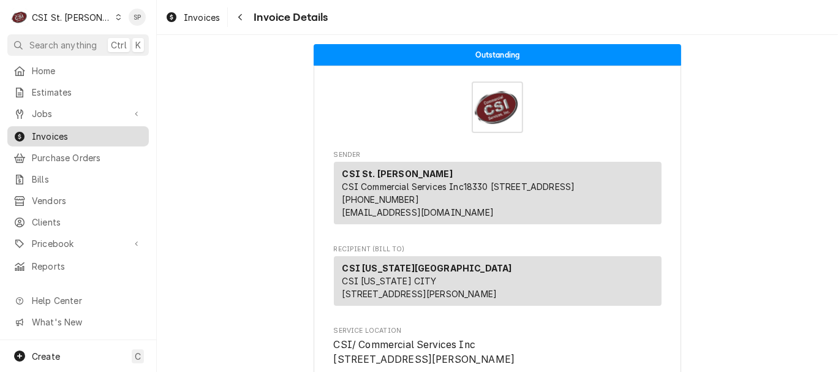
click at [86, 130] on span "Invoices" at bounding box center [87, 136] width 111 height 13
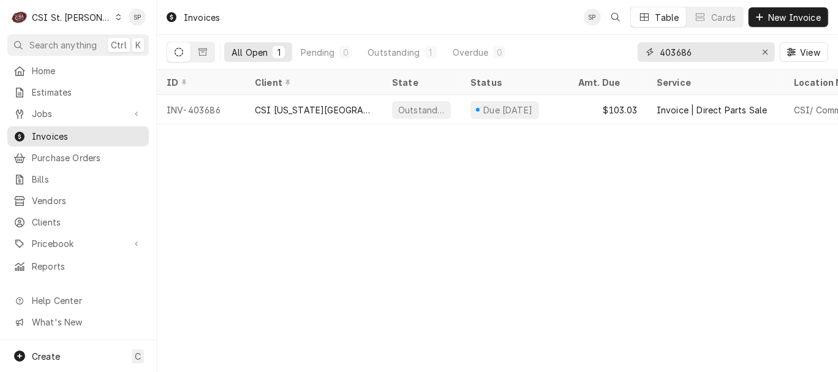
click at [698, 53] on input "403686" at bounding box center [706, 52] width 92 height 20
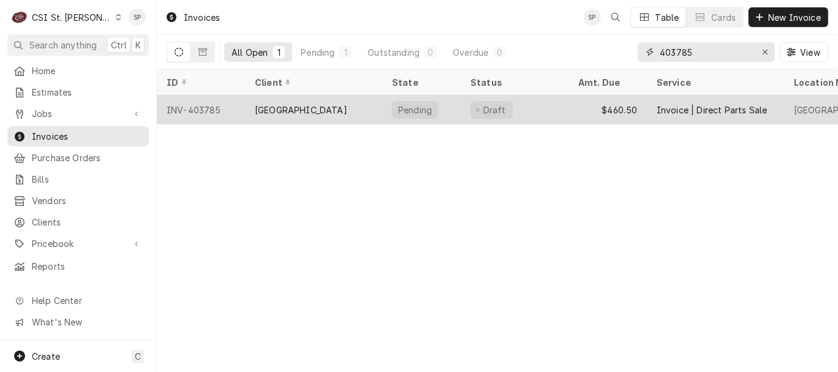
type input "403785"
click at [203, 112] on div "INV-403785" at bounding box center [201, 109] width 88 height 29
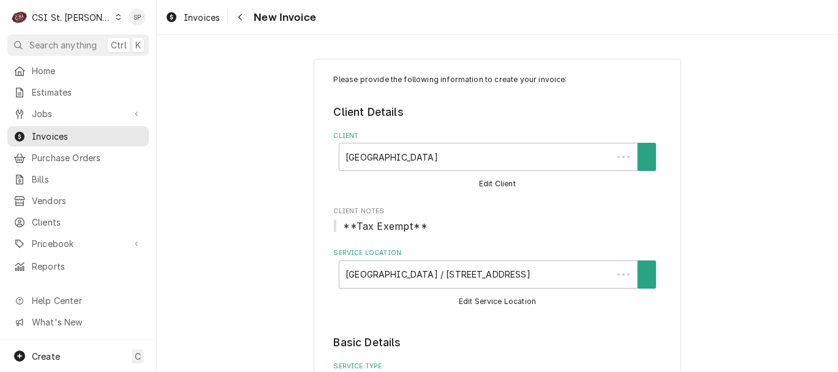
type textarea "x"
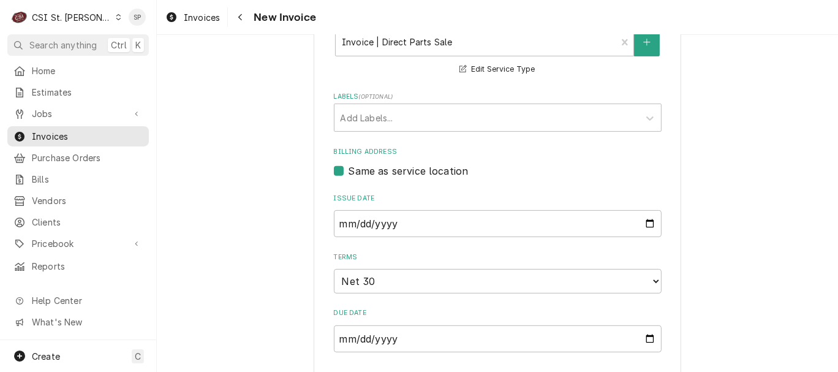
scroll to position [353, 0]
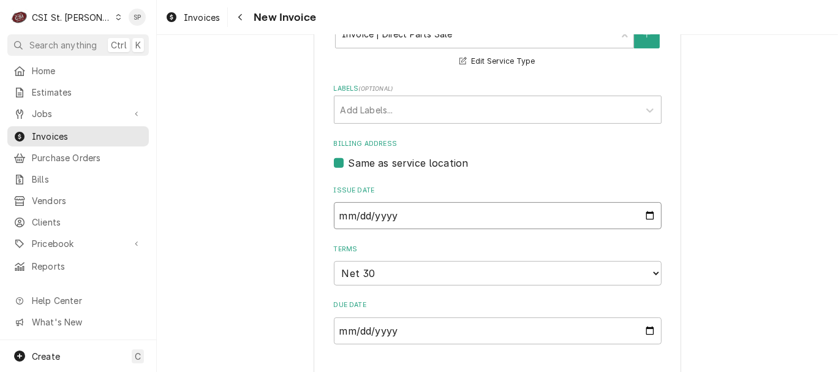
click at [642, 214] on input "[DATE]" at bounding box center [498, 215] width 328 height 27
type input "[DATE]"
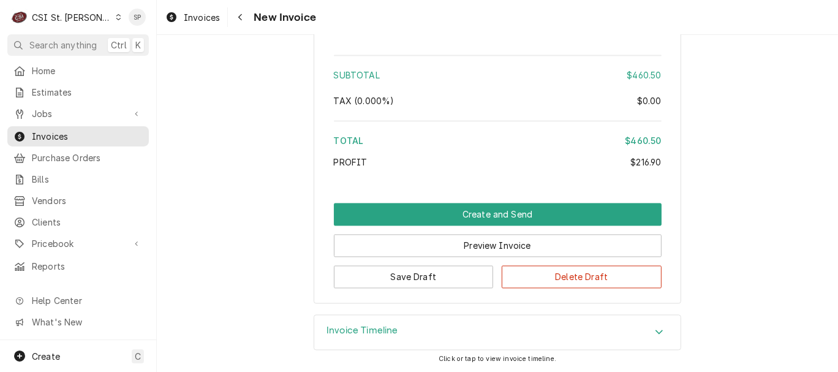
scroll to position [1901, 0]
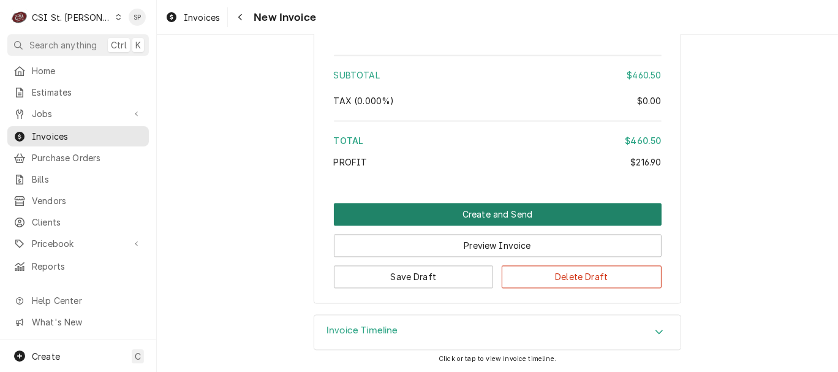
click at [573, 212] on button "Create and Send" at bounding box center [498, 214] width 328 height 23
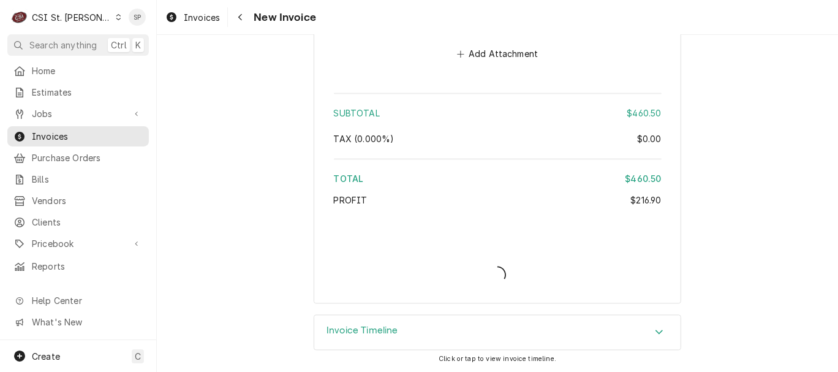
scroll to position [1863, 0]
type textarea "x"
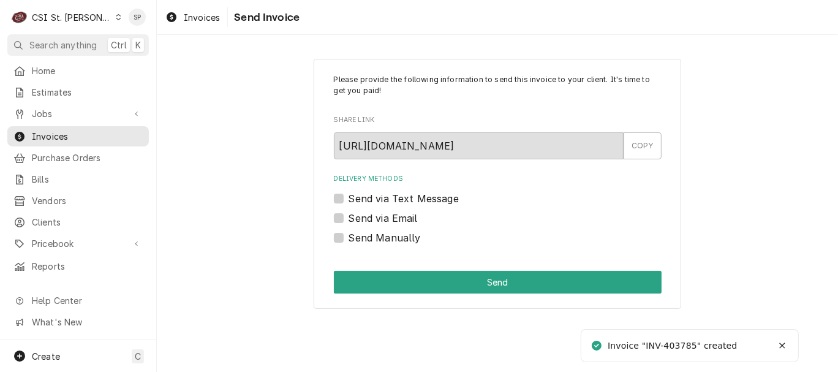
click at [349, 214] on label "Send via Email" at bounding box center [383, 218] width 69 height 15
click at [349, 214] on input "Send via Email" at bounding box center [513, 224] width 328 height 27
checkbox input "true"
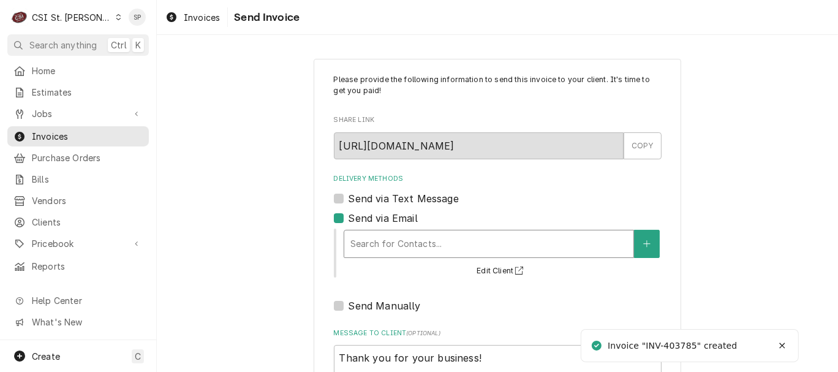
click at [356, 238] on div "Delivery Methods" at bounding box center [488, 244] width 277 height 22
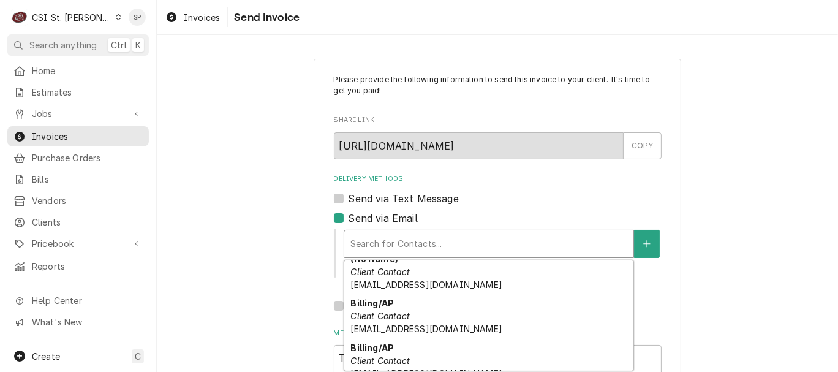
scroll to position [68, 0]
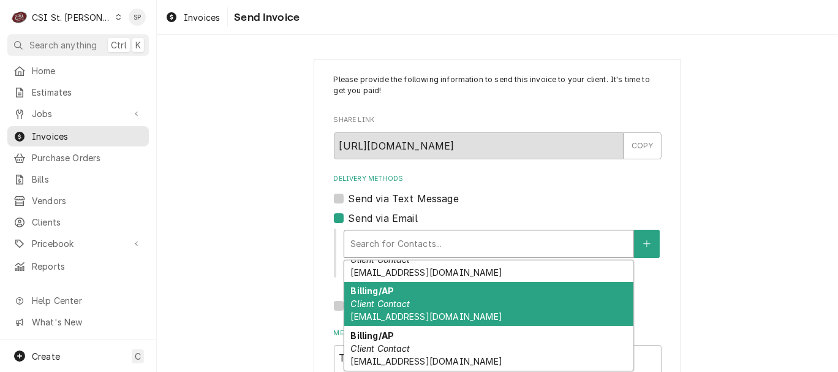
click at [425, 312] on span "eilerss@unionrxi.org" at bounding box center [425, 316] width 151 height 10
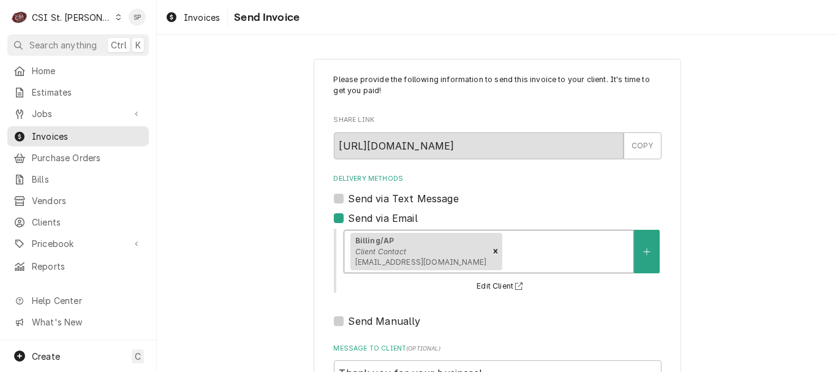
click at [486, 238] on div "Billing/AP Client Contact eilerss@unionrxi.org" at bounding box center [488, 251] width 289 height 42
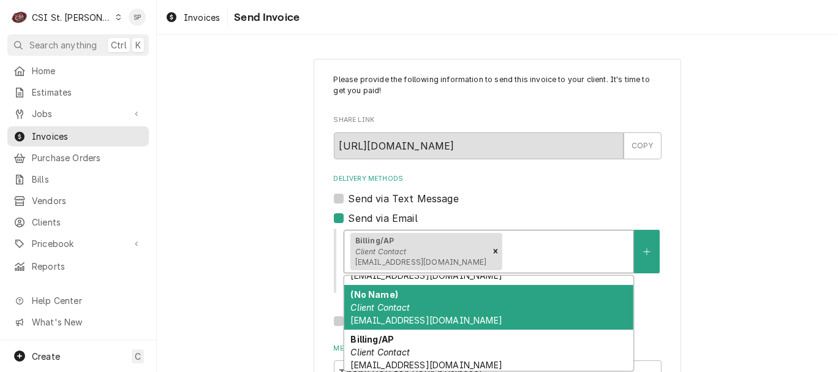
scroll to position [39, 0]
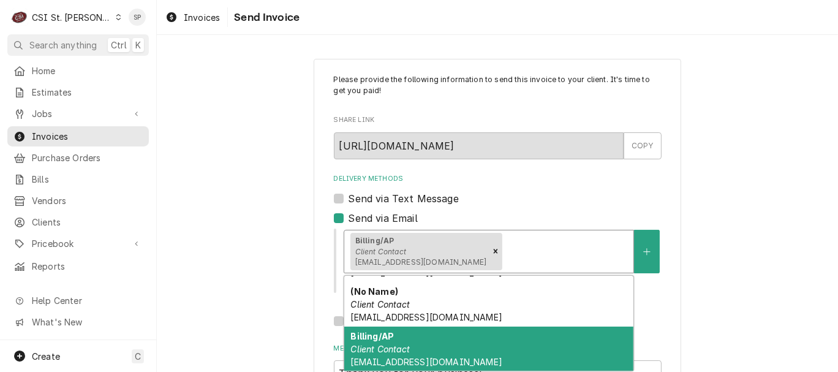
click at [426, 355] on div "Billing/AP Client Contact baeresb@unionrxi.org" at bounding box center [488, 348] width 289 height 45
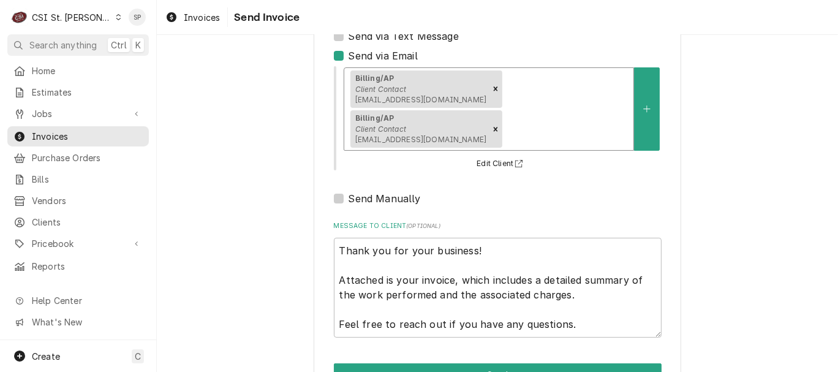
scroll to position [163, 0]
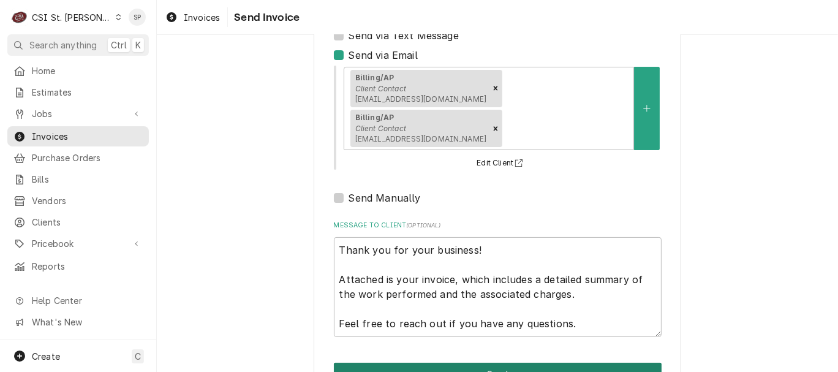
click at [532, 363] on button "Send" at bounding box center [498, 374] width 328 height 23
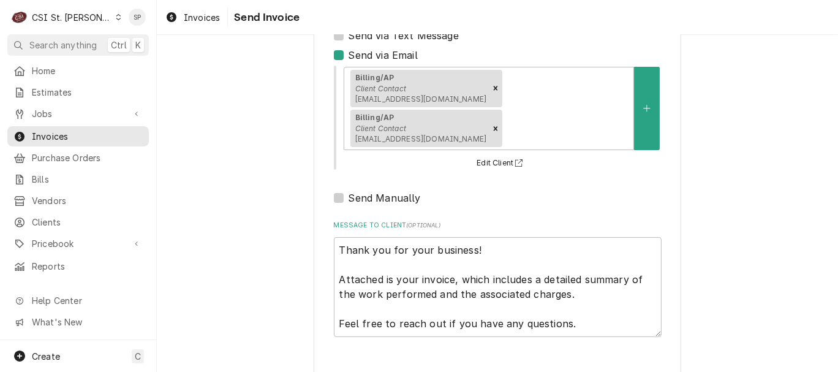
type textarea "x"
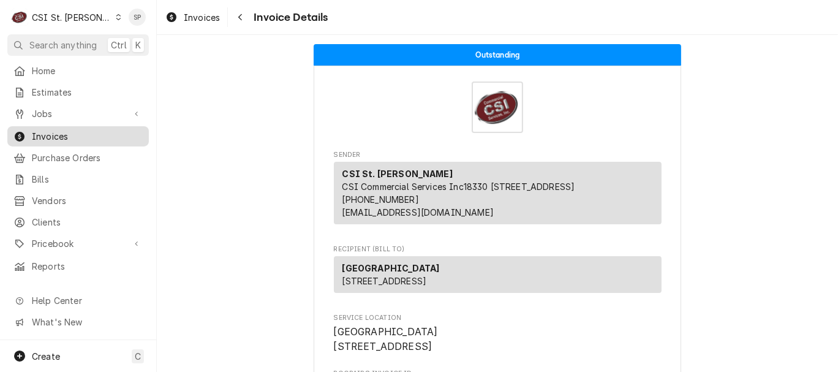
click at [115, 133] on span "Invoices" at bounding box center [87, 136] width 111 height 13
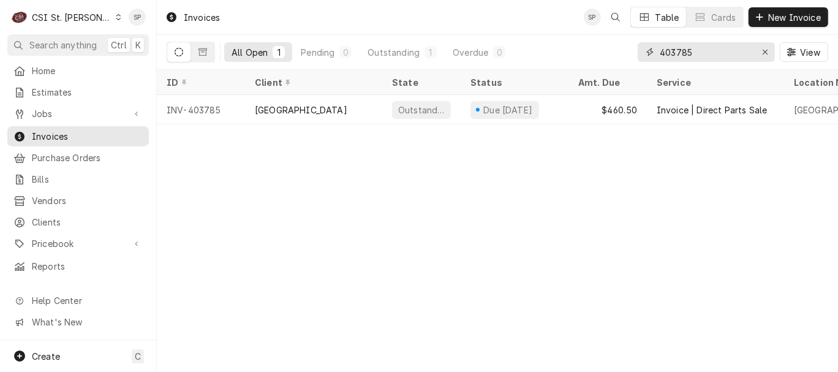
click at [709, 50] on input "403785" at bounding box center [706, 52] width 92 height 20
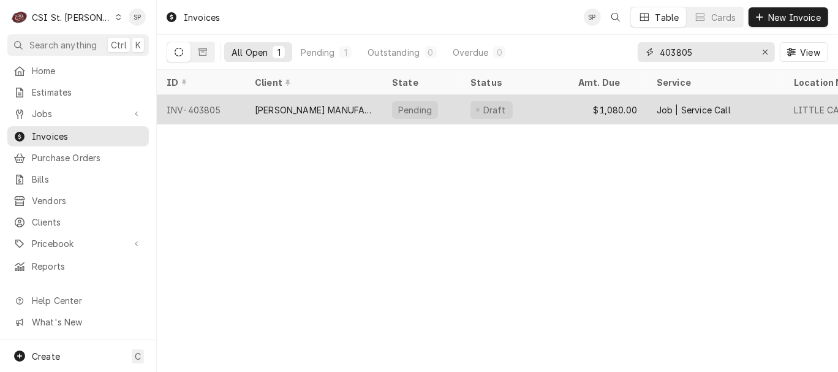
type input "403805"
click at [302, 104] on div "[PERSON_NAME] MANUFACTURING" at bounding box center [314, 110] width 118 height 13
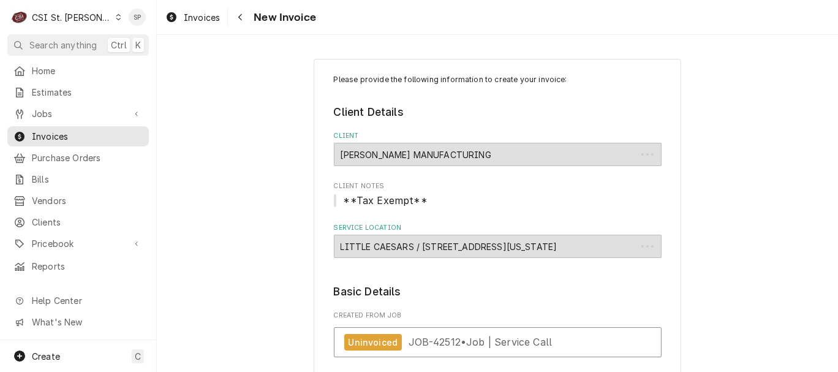
type textarea "x"
click at [113, 138] on div "Invoices" at bounding box center [78, 136] width 137 height 15
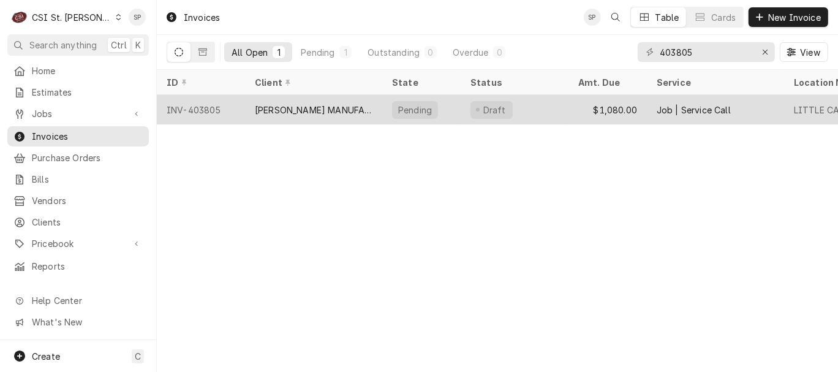
click at [203, 109] on div "INV-403805" at bounding box center [201, 109] width 88 height 29
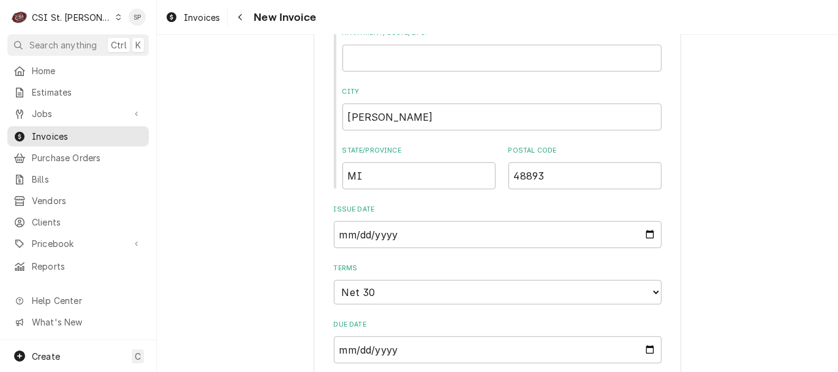
scroll to position [707, 0]
click at [641, 237] on input "2025-09-10" at bounding box center [498, 233] width 328 height 27
type input "2025-09-30"
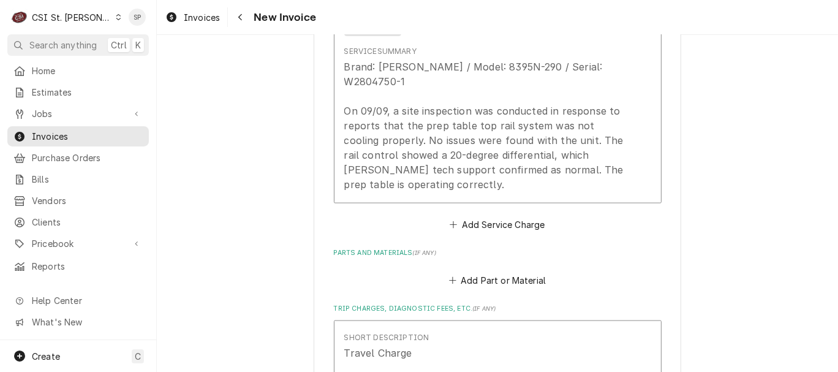
scroll to position [2264, 0]
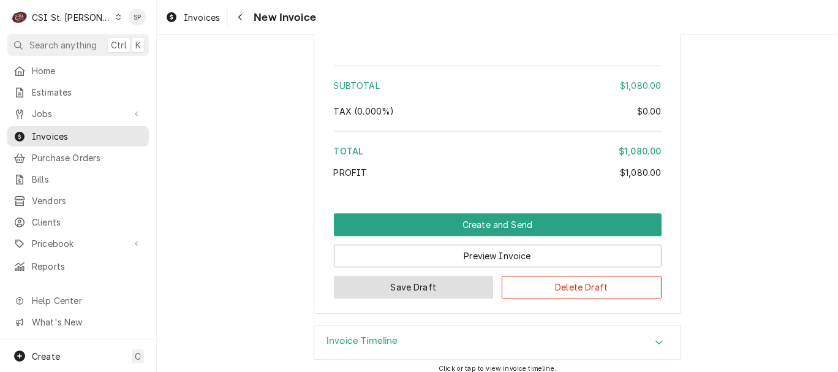
click at [376, 276] on button "Save Draft" at bounding box center [414, 287] width 160 height 23
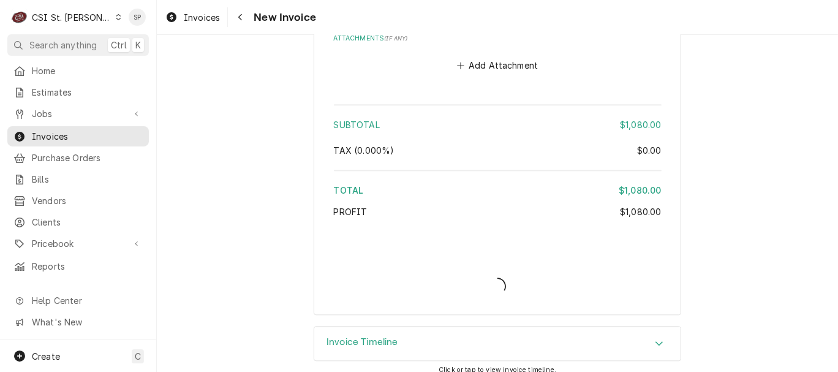
type textarea "x"
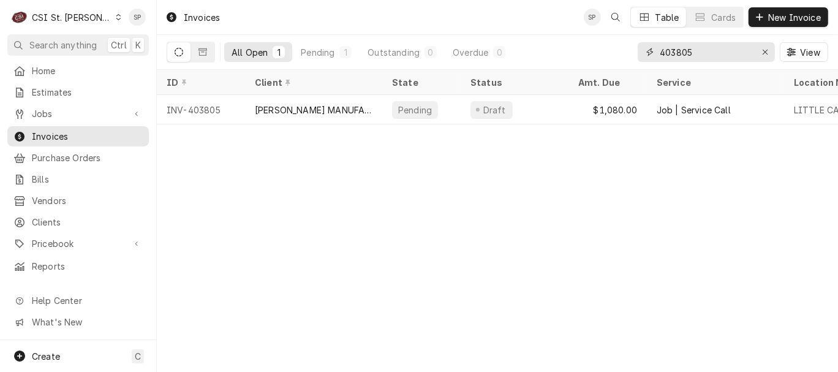
click at [693, 50] on input "403805" at bounding box center [706, 52] width 92 height 20
type input "403826"
click at [190, 95] on div "INV-403826" at bounding box center [201, 109] width 88 height 29
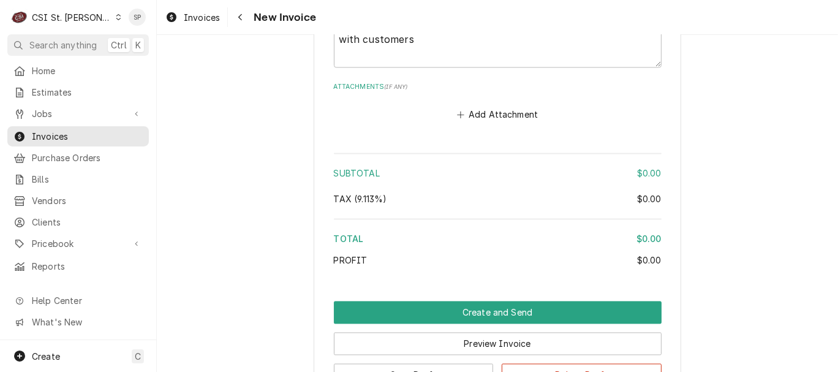
scroll to position [1909, 0]
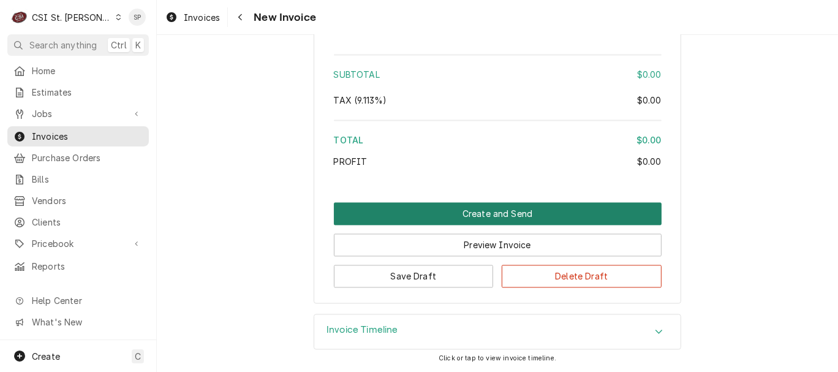
click at [368, 204] on button "Create and Send" at bounding box center [498, 213] width 328 height 23
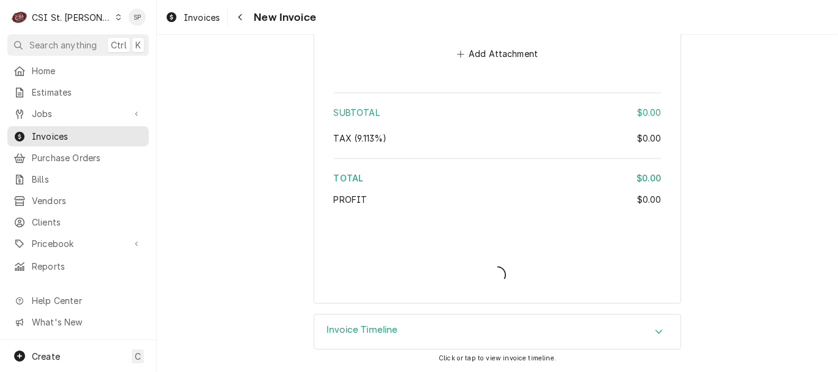
scroll to position [1869, 0]
type textarea "x"
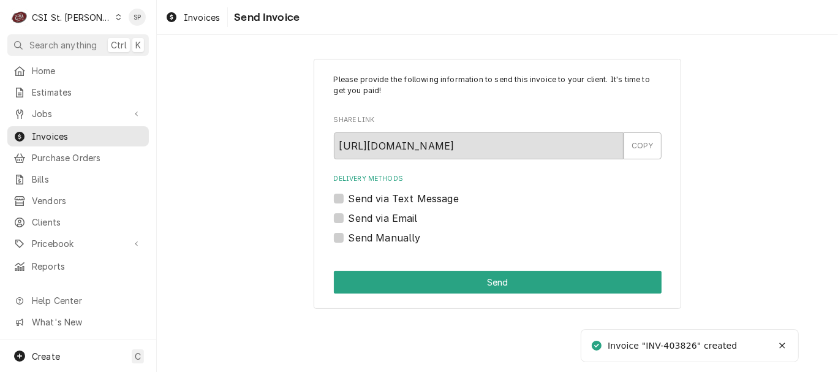
click at [349, 236] on label "Send Manually" at bounding box center [385, 237] width 72 height 15
click at [349, 236] on input "Send Manually" at bounding box center [513, 243] width 328 height 27
checkbox input "true"
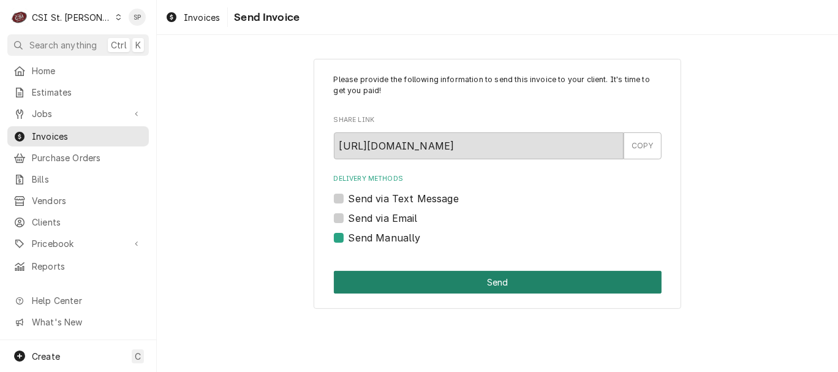
click at [400, 285] on button "Send" at bounding box center [498, 282] width 328 height 23
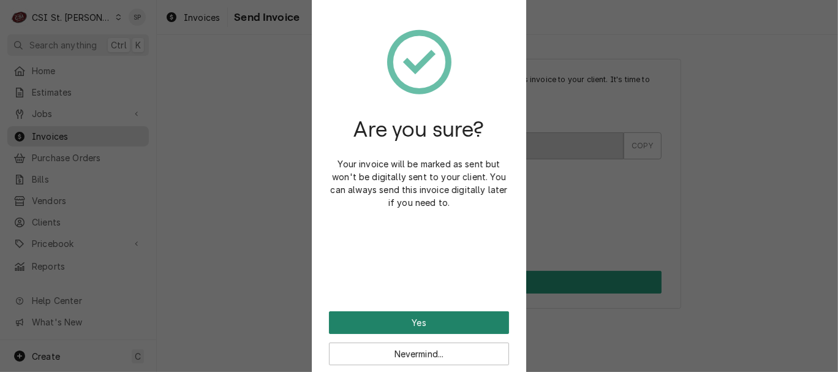
click at [391, 322] on button "Yes" at bounding box center [419, 322] width 180 height 23
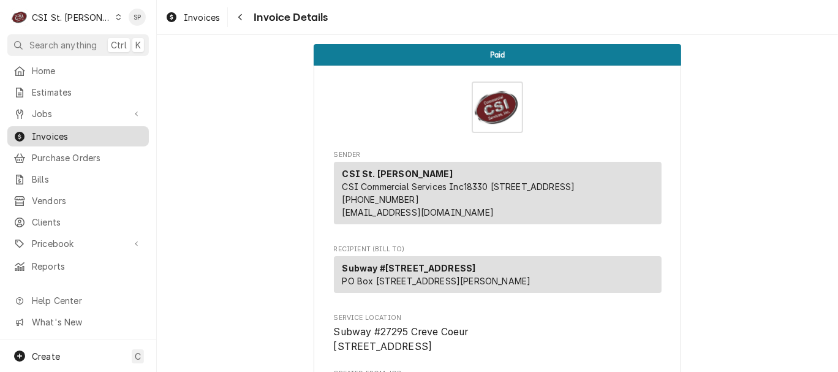
click at [125, 132] on span "Invoices" at bounding box center [87, 136] width 111 height 13
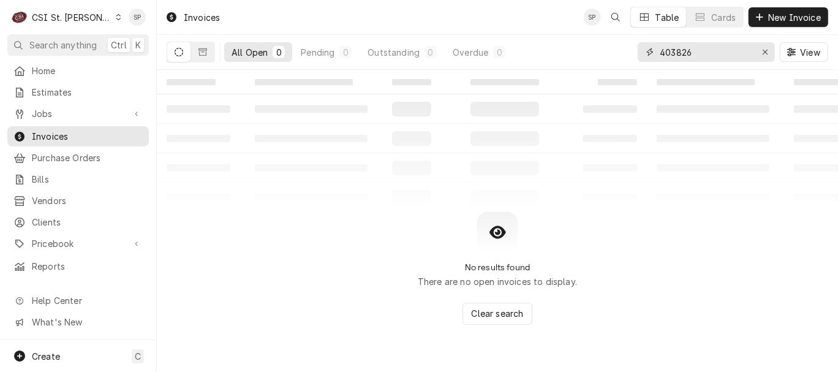
click at [693, 53] on input "403826" at bounding box center [706, 52] width 92 height 20
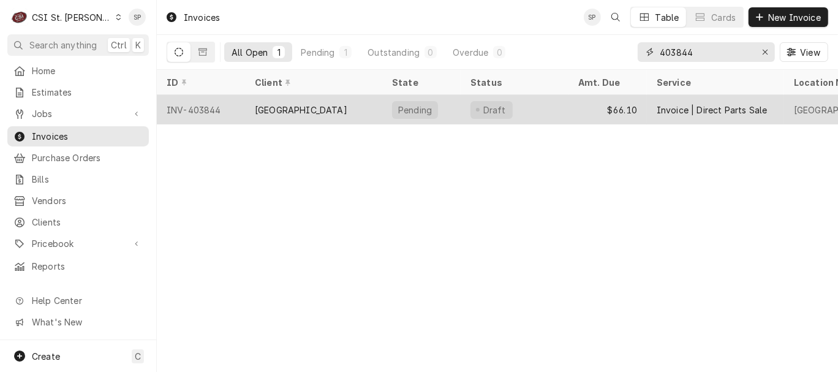
type input "403844"
click at [205, 108] on div "INV-403844" at bounding box center [201, 109] width 88 height 29
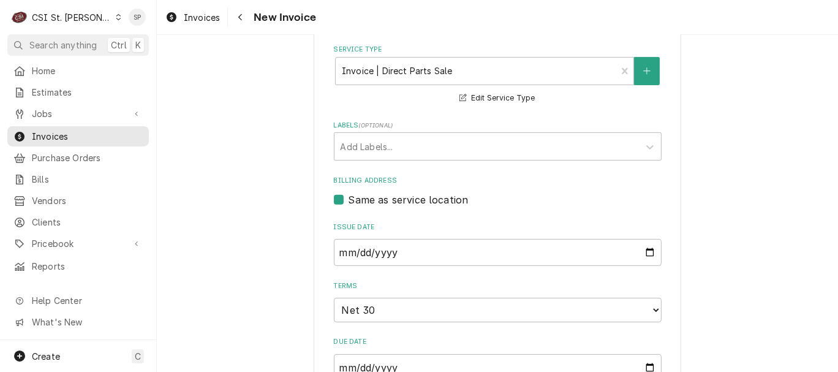
scroll to position [326, 0]
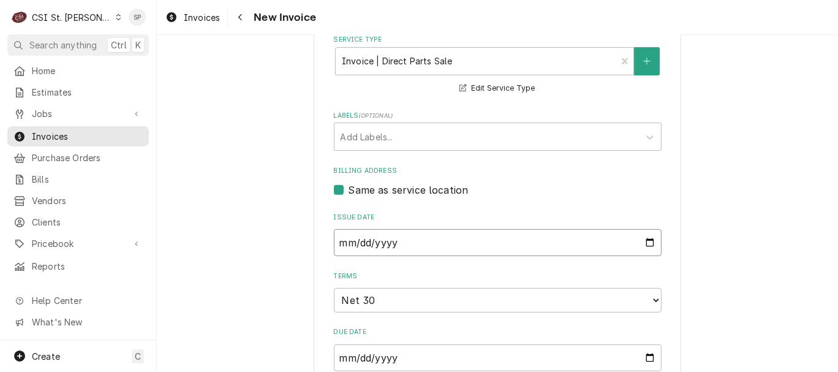
click at [646, 245] on input "2025-09-10" at bounding box center [498, 242] width 328 height 27
type input "2025-09-30"
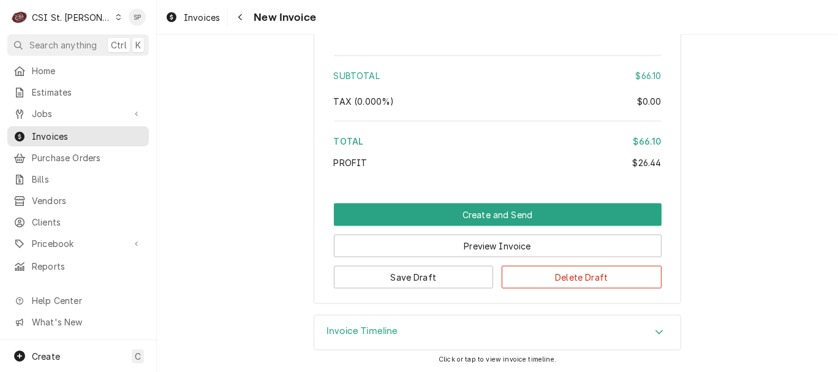
scroll to position [1437, 0]
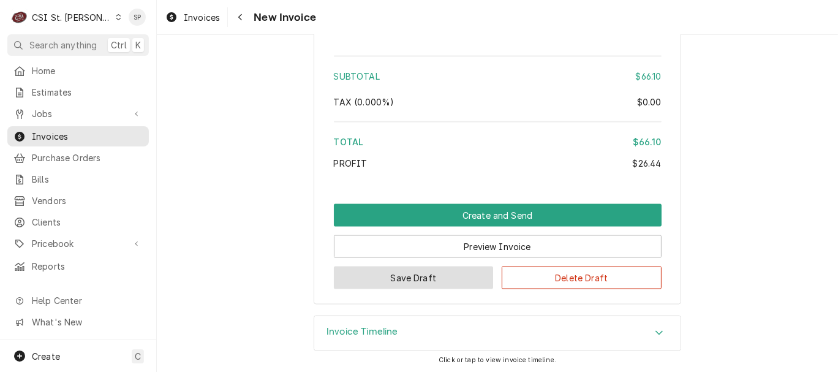
click at [421, 285] on button "Save Draft" at bounding box center [414, 277] width 160 height 23
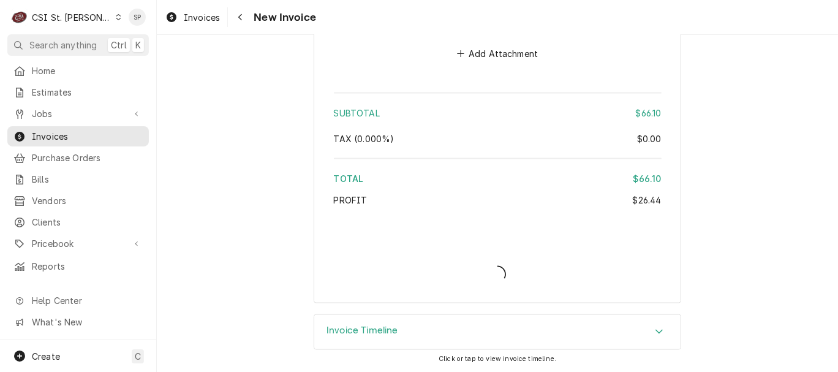
scroll to position [1401, 0]
type textarea "x"
